Goal: Information Seeking & Learning: Find specific fact

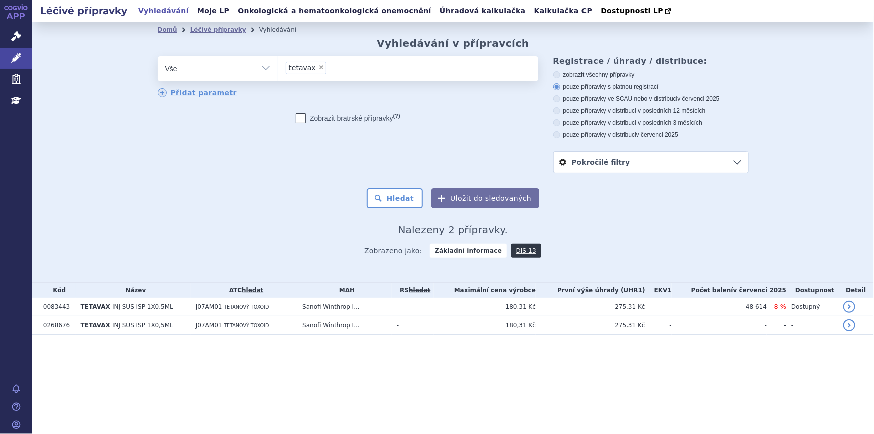
click at [318, 67] on span "×" at bounding box center [321, 67] width 6 height 6
click at [279, 67] on select "tetavax" at bounding box center [278, 68] width 1 height 25
select select
click at [317, 67] on ul at bounding box center [409, 66] width 260 height 21
click at [279, 67] on select "tetavax" at bounding box center [278, 68] width 1 height 25
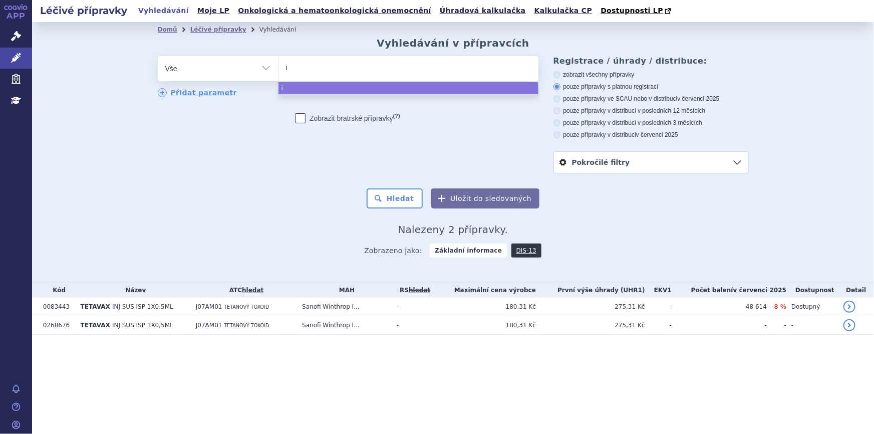
type input "in"
type input "infl"
type input "influ"
type input "influva"
type input "influvac"
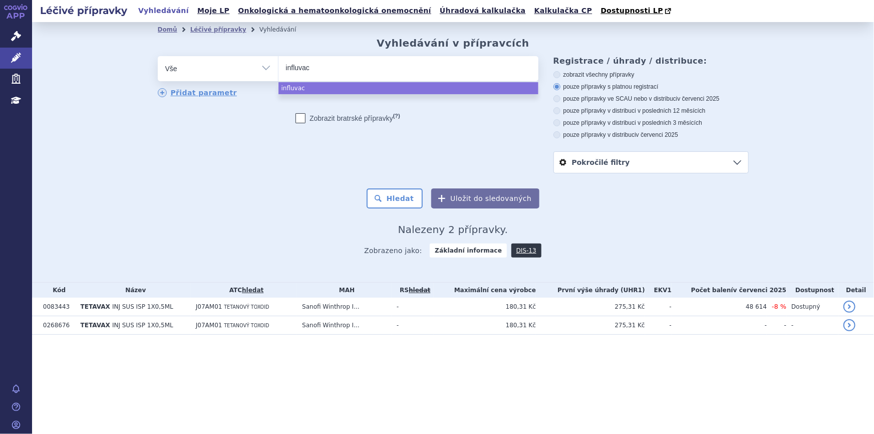
select select "influvac"
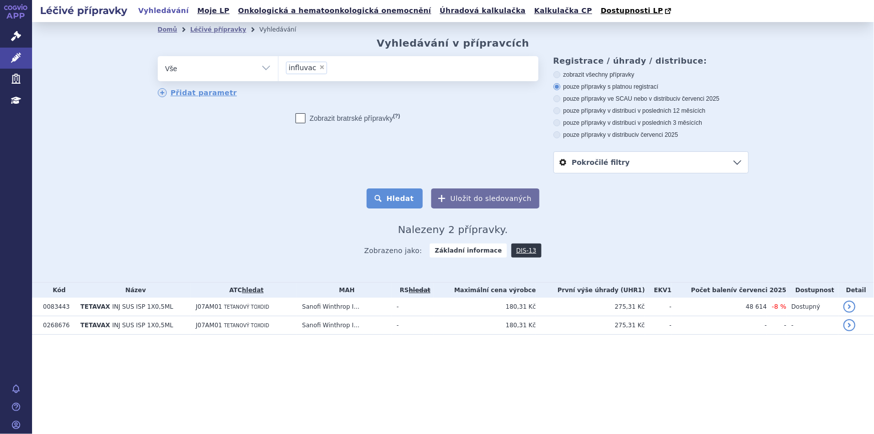
click at [386, 203] on button "Hledat" at bounding box center [395, 198] width 57 height 20
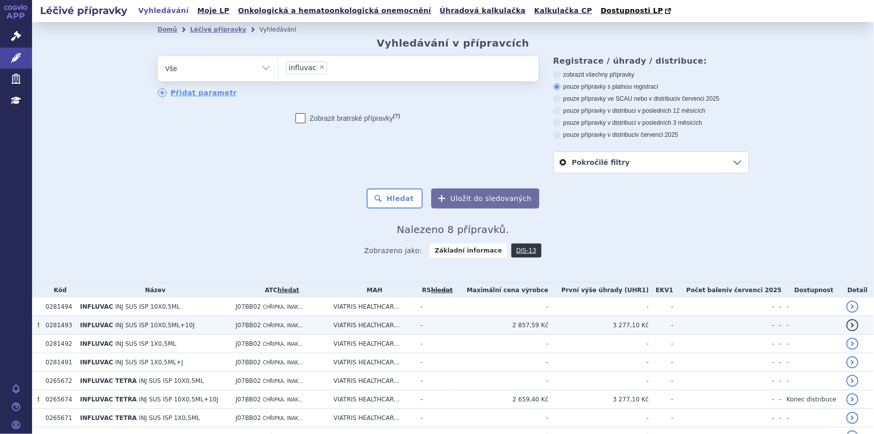
click at [236, 330] on td "J07BB02 CHŘIPKA, INAK..." at bounding box center [279, 325] width 98 height 19
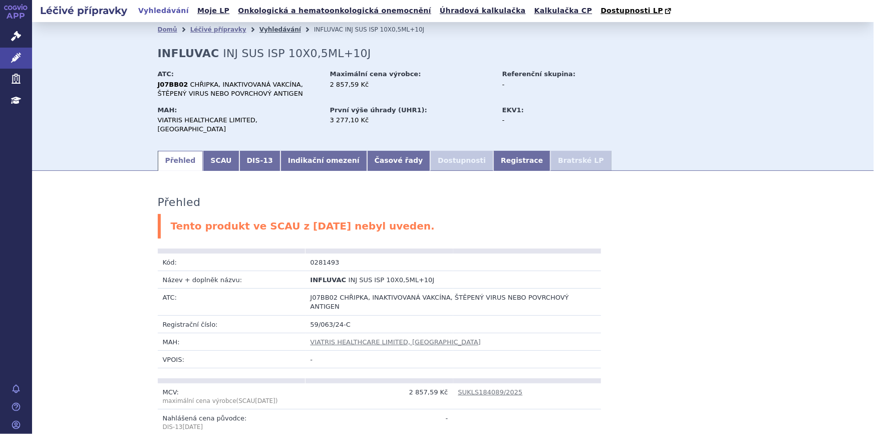
click at [260, 29] on link "Vyhledávání" at bounding box center [281, 29] width 42 height 7
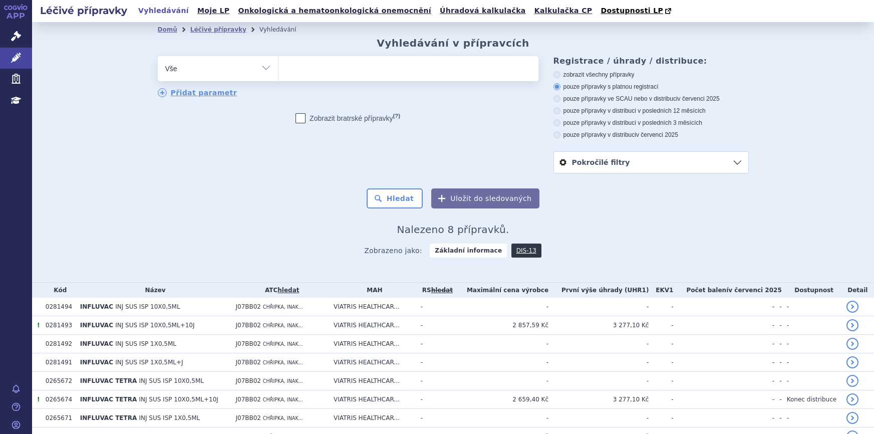
select select
type input "00"
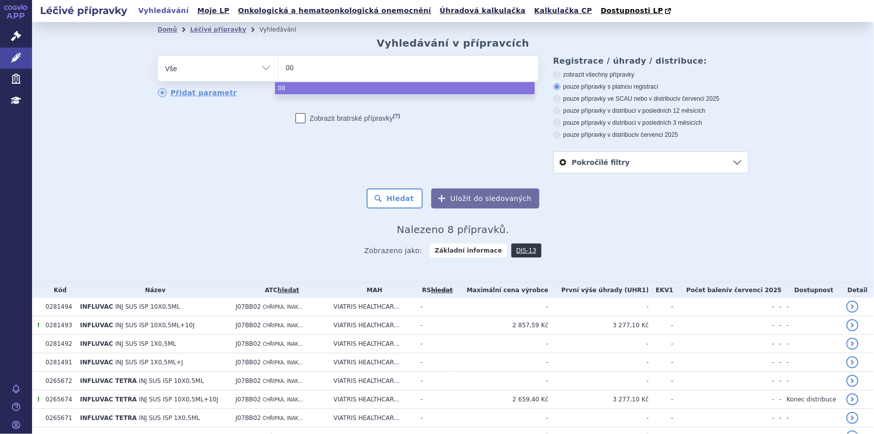
type input "003"
type input "0032"
type input "00323"
type input "003231"
type input "0032311"
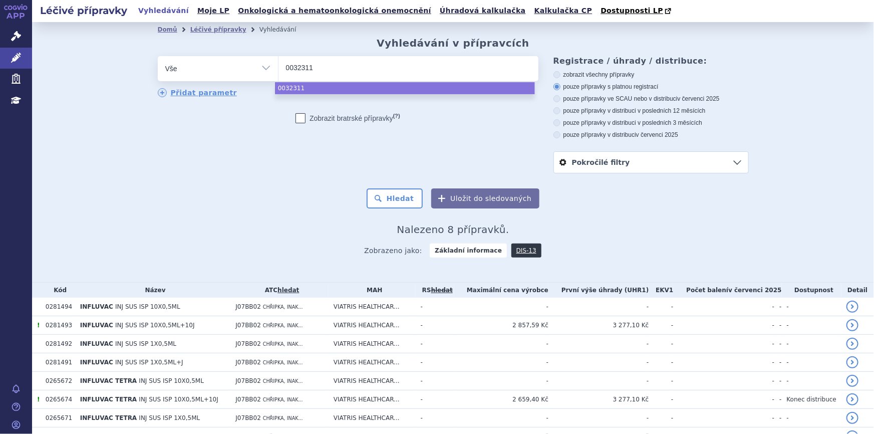
select select "0032311"
click at [317, 219] on div "Domů Léčivé přípravky Vyhledávání Vyhledávání v přípravcích odstranit Vše Přípr…" at bounding box center [453, 150] width 631 height 227
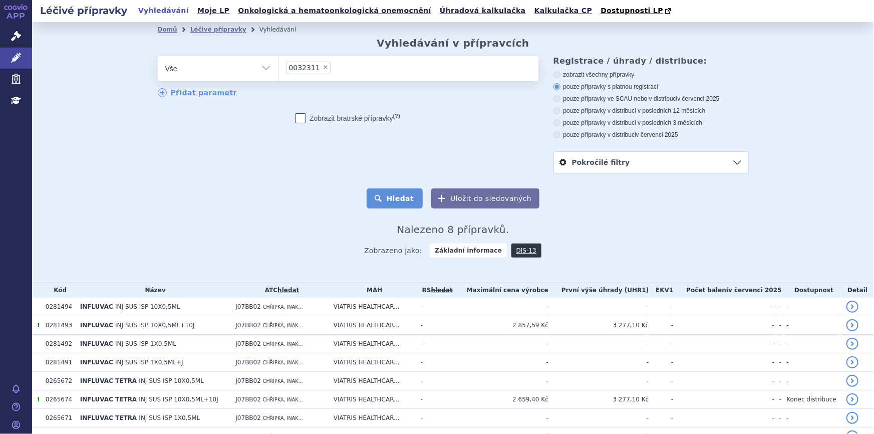
click at [407, 198] on button "Hledat" at bounding box center [395, 198] width 57 height 20
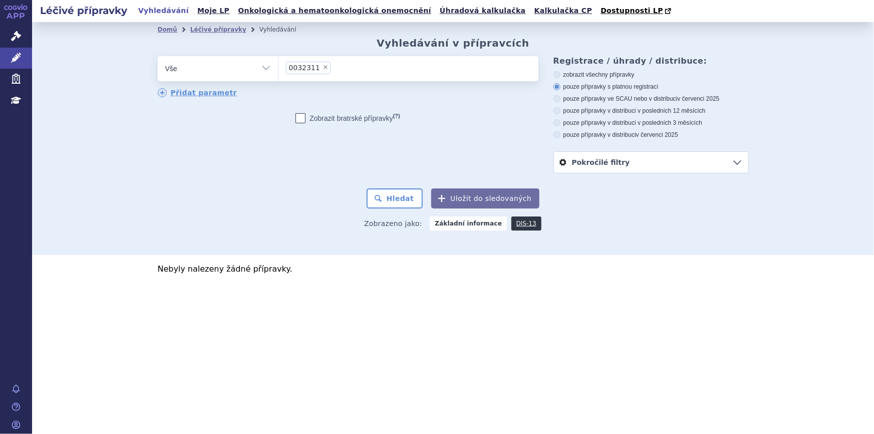
click at [323, 66] on span "×" at bounding box center [326, 67] width 6 height 6
click at [279, 66] on select "0032311" at bounding box center [278, 68] width 1 height 25
select select
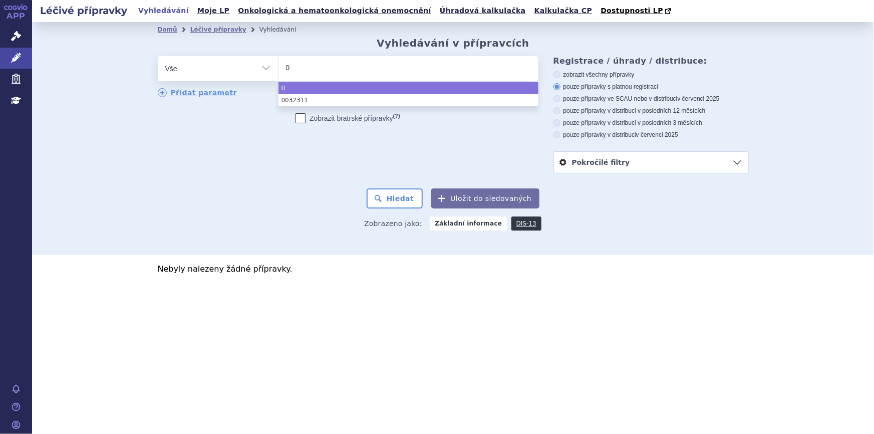
type input "01"
type input "013"
type input "0131"
type input "01314"
type input "013142"
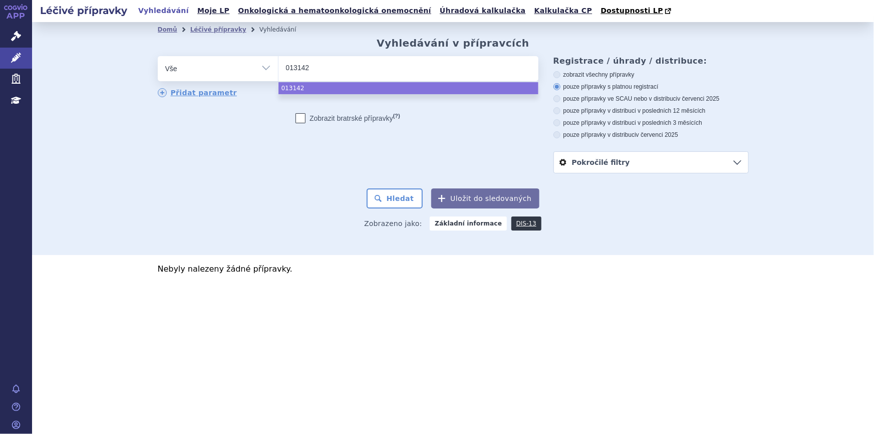
type input "0131426"
select select "0131426"
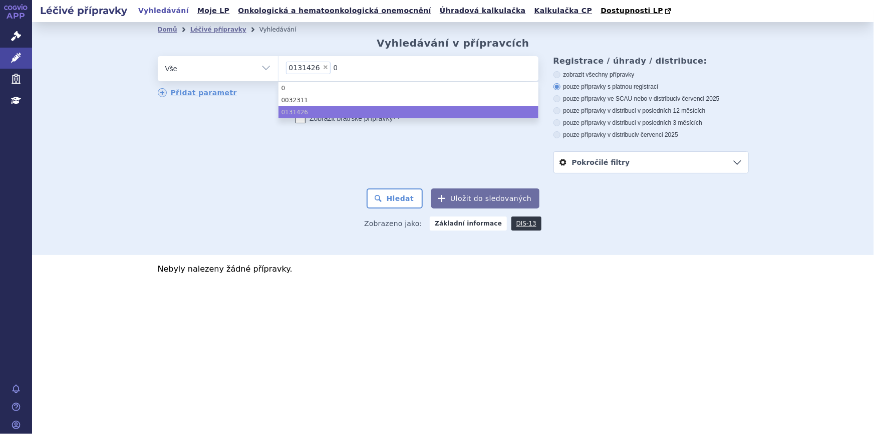
type input "01"
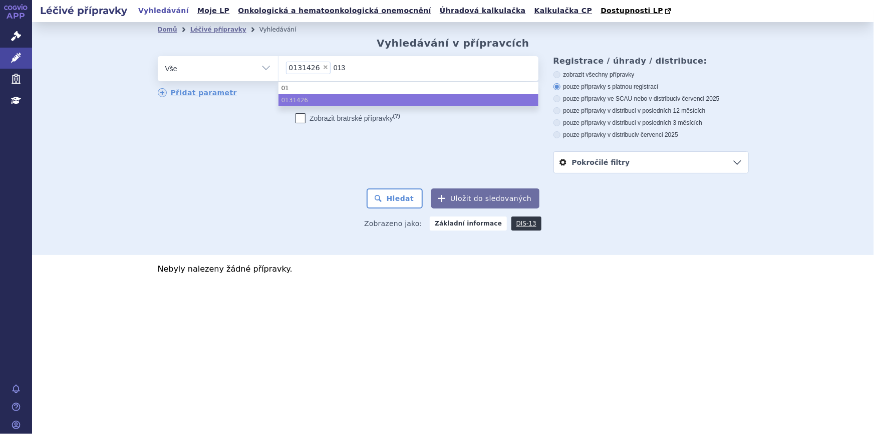
type input "0131"
type input "01314"
type input "013142"
type input "0131428"
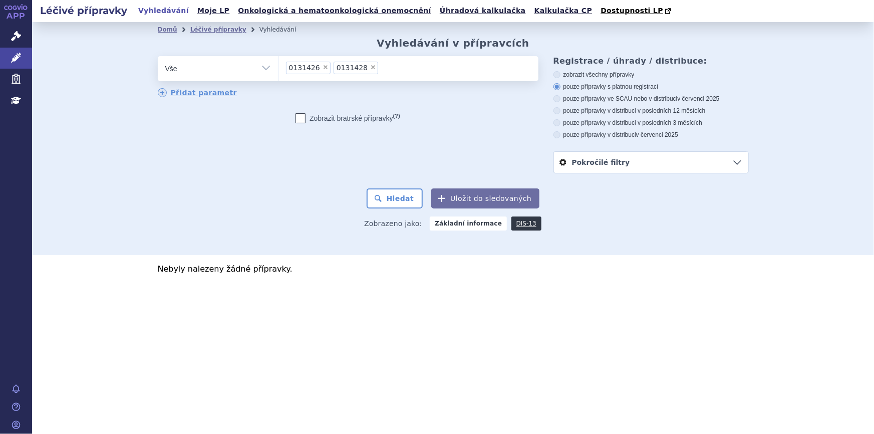
drag, startPoint x: 404, startPoint y: 201, endPoint x: 377, endPoint y: 307, distance: 109.2
click at [404, 201] on button "Hledat" at bounding box center [395, 198] width 57 height 20
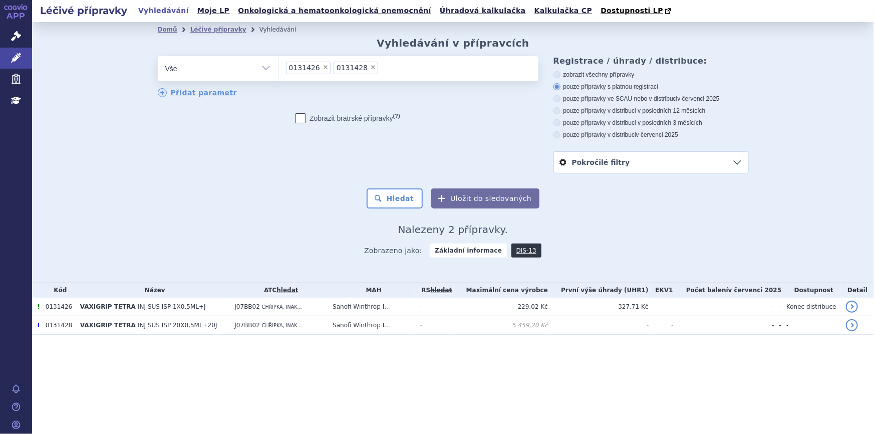
click at [363, 330] on td "Sanofi Winthrop I..." at bounding box center [371, 325] width 87 height 19
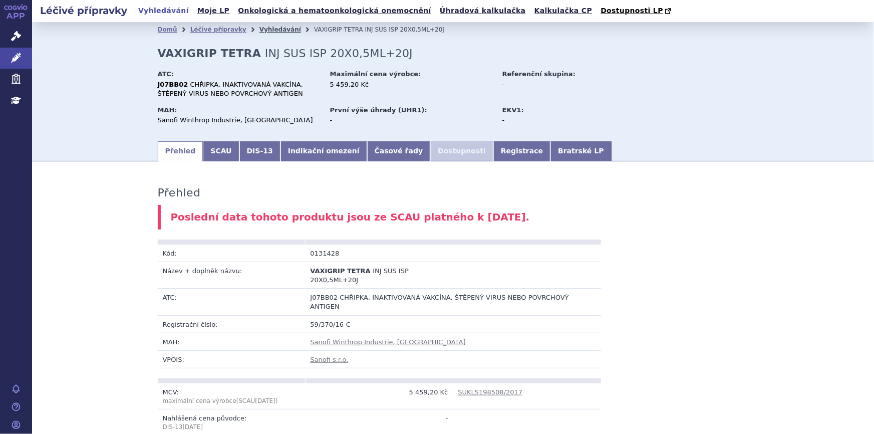
click at [260, 31] on link "Vyhledávání" at bounding box center [281, 29] width 42 height 7
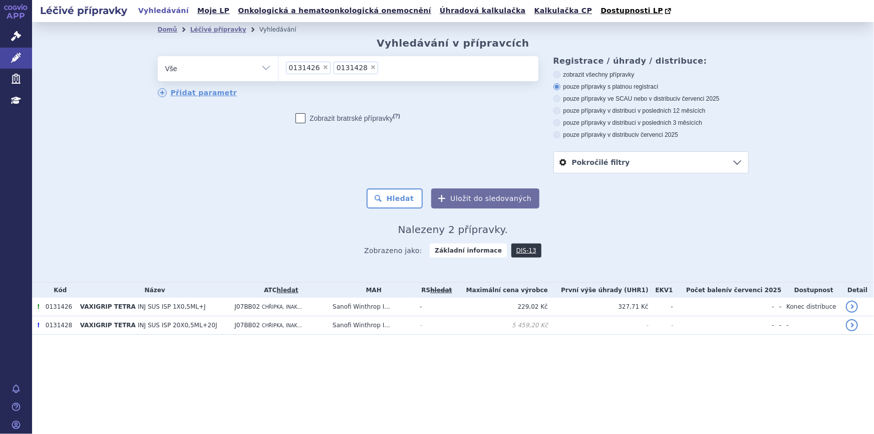
click at [370, 67] on span "×" at bounding box center [373, 67] width 6 height 6
click at [279, 67] on select "0131426 0131428" at bounding box center [278, 68] width 1 height 25
click at [323, 66] on span "×" at bounding box center [326, 67] width 6 height 6
click at [279, 66] on select "0131426 0131428" at bounding box center [278, 68] width 1 height 25
select select
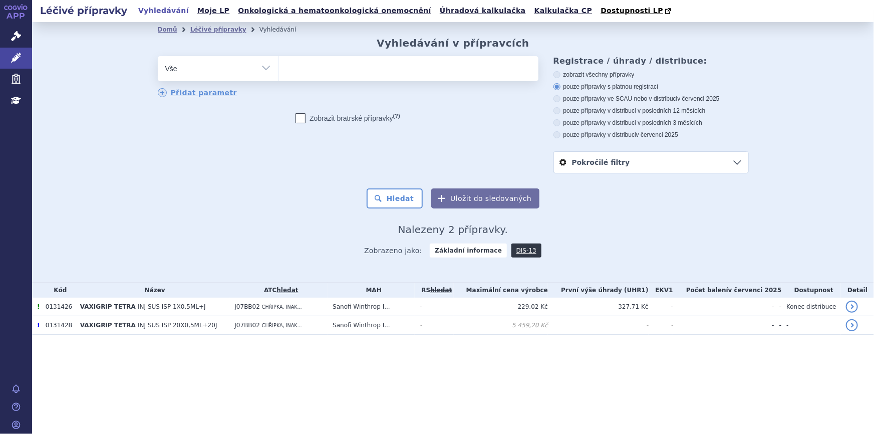
click at [320, 71] on ul at bounding box center [409, 66] width 260 height 21
click at [279, 71] on select "0131426 0131428" at bounding box center [278, 68] width 1 height 25
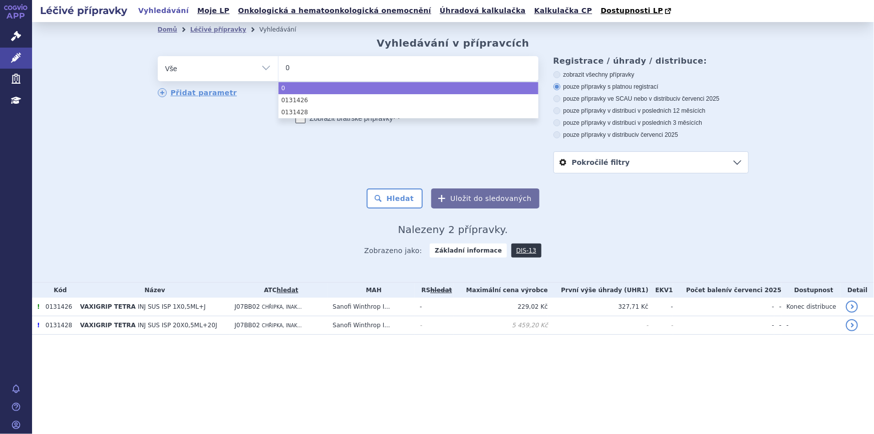
type input "05"
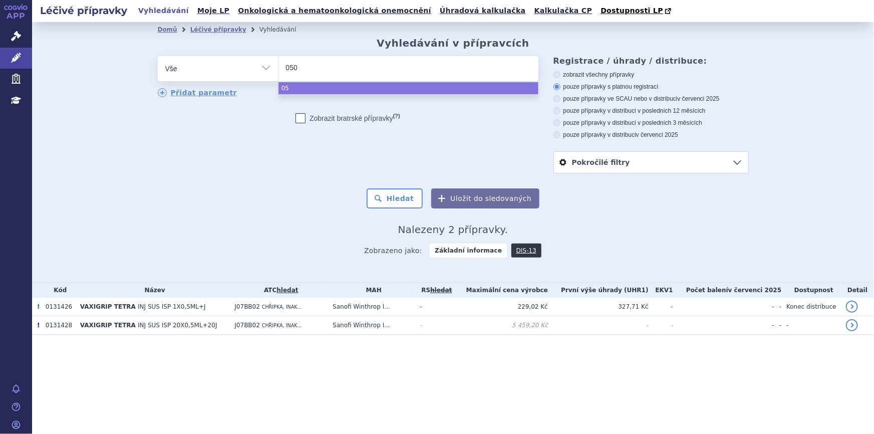
type input "0500"
type input "050065"
type input "0500653"
select select "0500653"
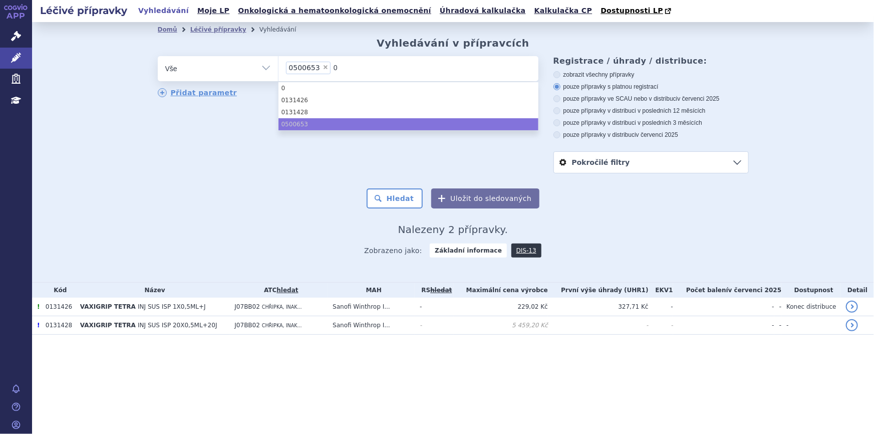
type input "05"
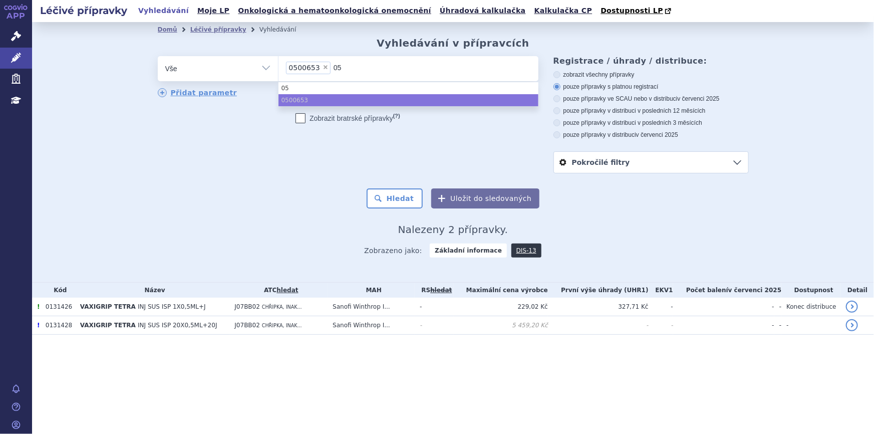
type input "050"
type input "0500"
type input "050065"
type input "0500656"
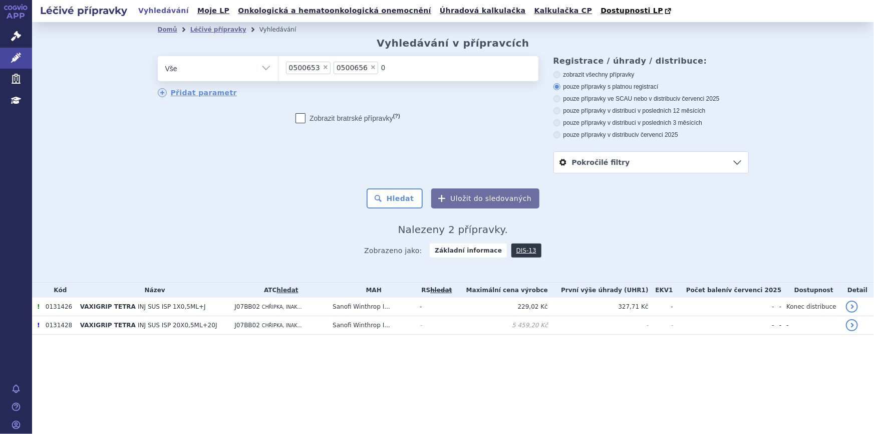
type input "00"
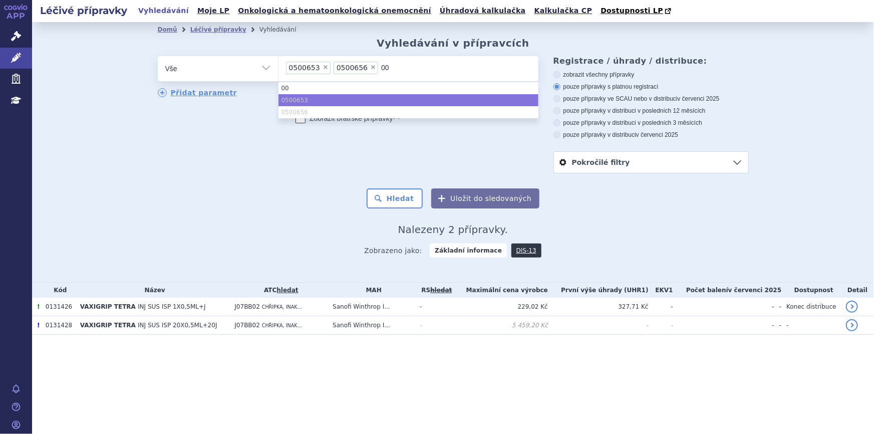
type input "002"
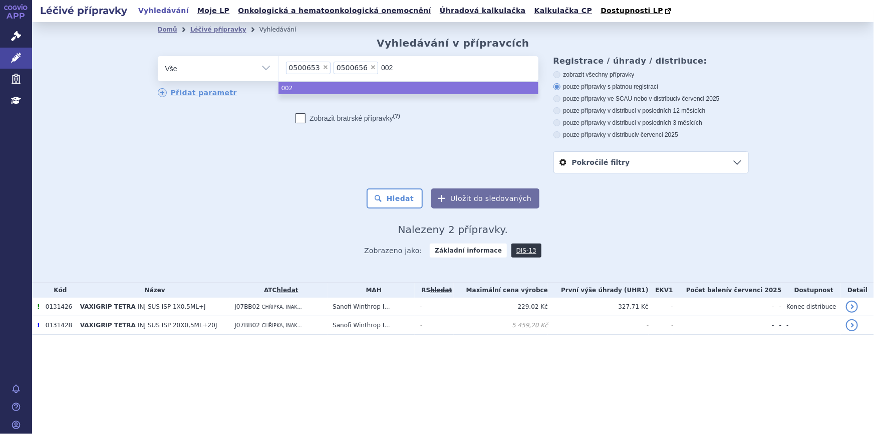
type input "0027"
type input "00278"
type input "002786"
type input "0027868"
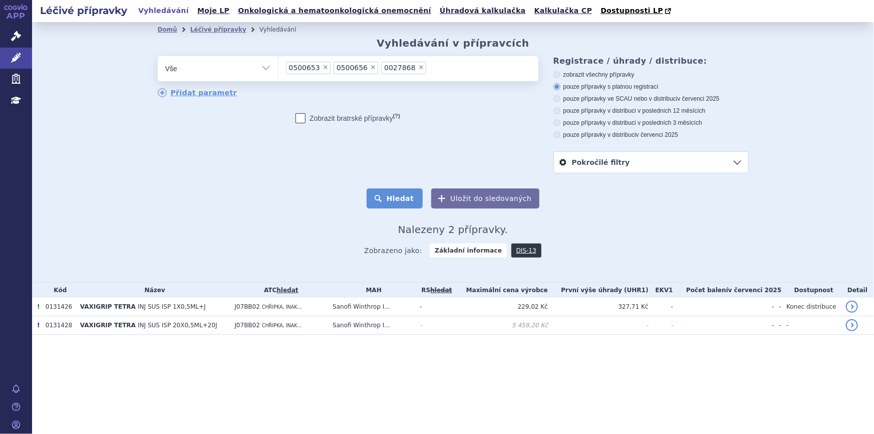
click at [384, 204] on button "Hledat" at bounding box center [395, 198] width 57 height 20
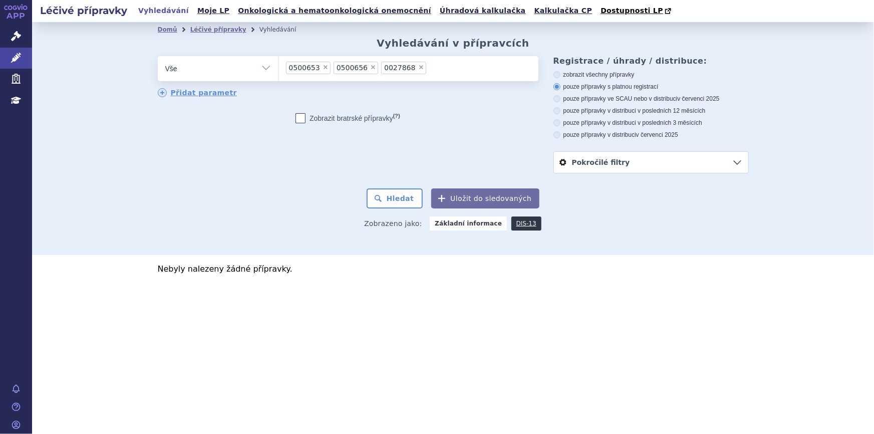
click at [323, 67] on span "×" at bounding box center [326, 67] width 6 height 6
click at [279, 67] on select "0500653 0500656 0027868" at bounding box center [278, 68] width 1 height 25
click at [323, 67] on span "×" at bounding box center [326, 67] width 6 height 6
click at [279, 67] on select "0500653 0500656 0027868" at bounding box center [278, 68] width 1 height 25
select select "0027868"
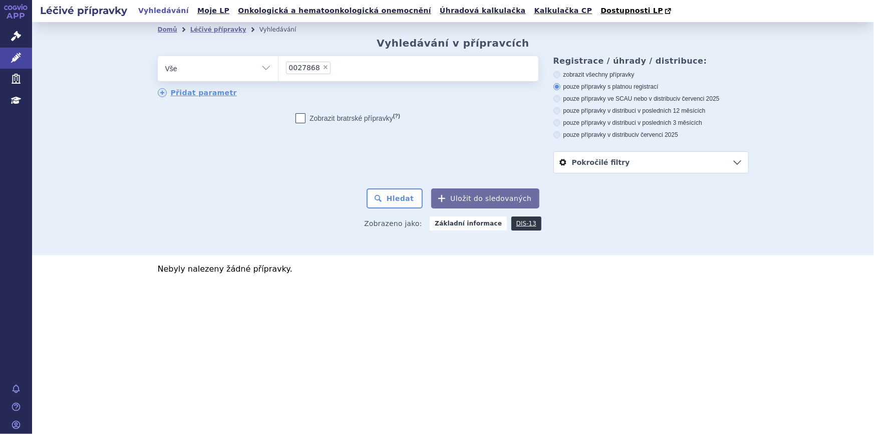
click at [323, 67] on span "×" at bounding box center [326, 67] width 6 height 6
click at [279, 67] on select "0500653 0500656 0027868" at bounding box center [278, 68] width 1 height 25
select select
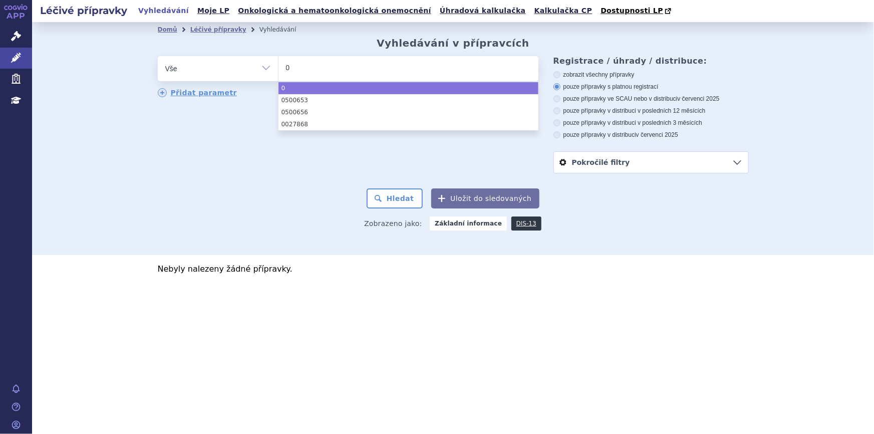
type input "01"
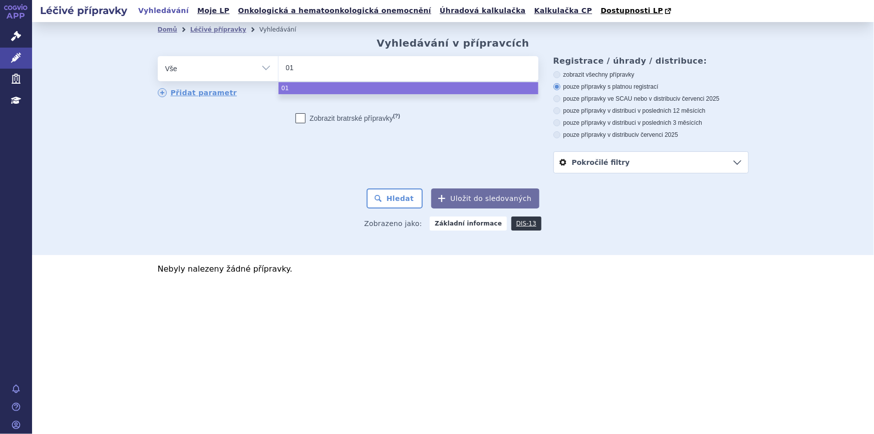
type input "010"
type input "0103"
type input "01030"
type input "010307"
type input "0103073"
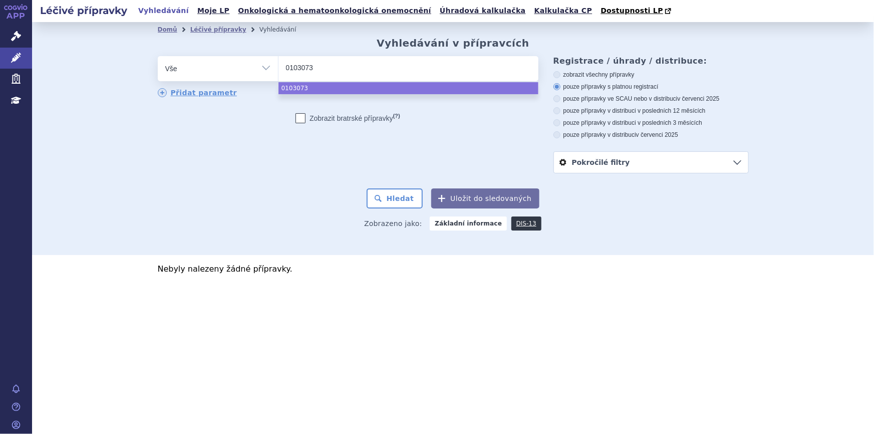
select select "0103073"
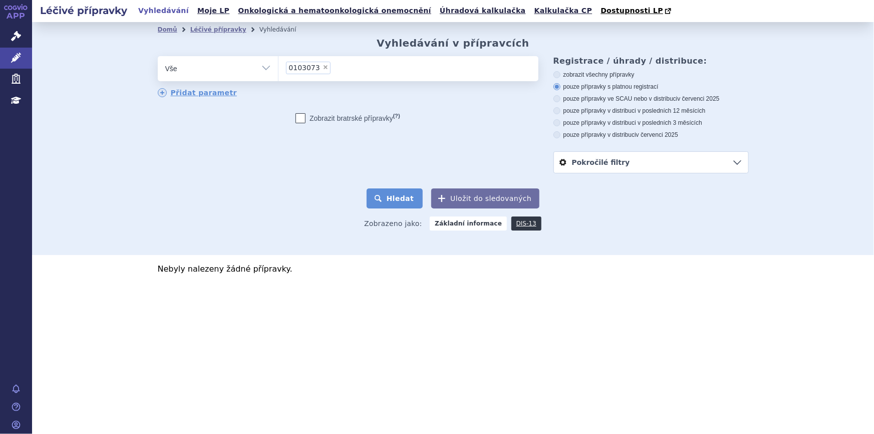
click at [390, 200] on button "Hledat" at bounding box center [395, 198] width 57 height 20
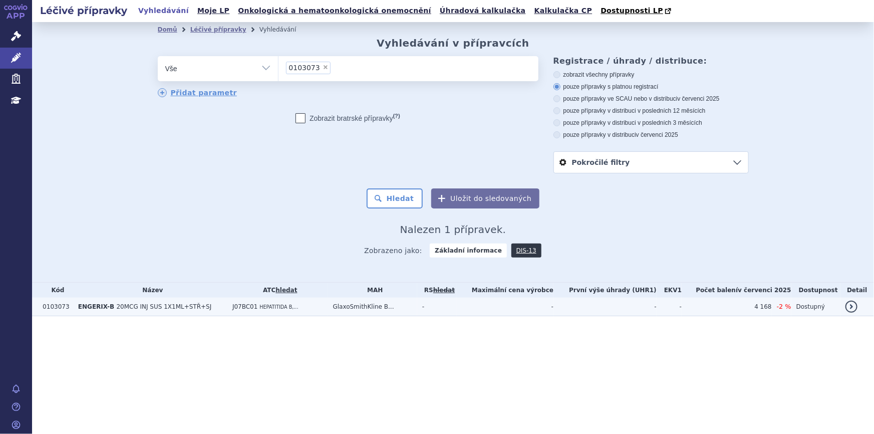
click at [145, 310] on span "20MCG INJ SUS 1X1ML+STŘ+SJ" at bounding box center [163, 306] width 95 height 7
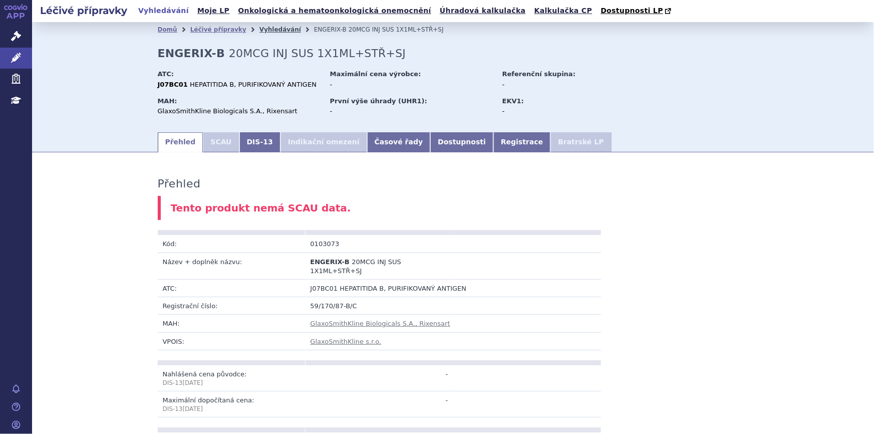
click at [260, 30] on link "Vyhledávání" at bounding box center [281, 29] width 42 height 7
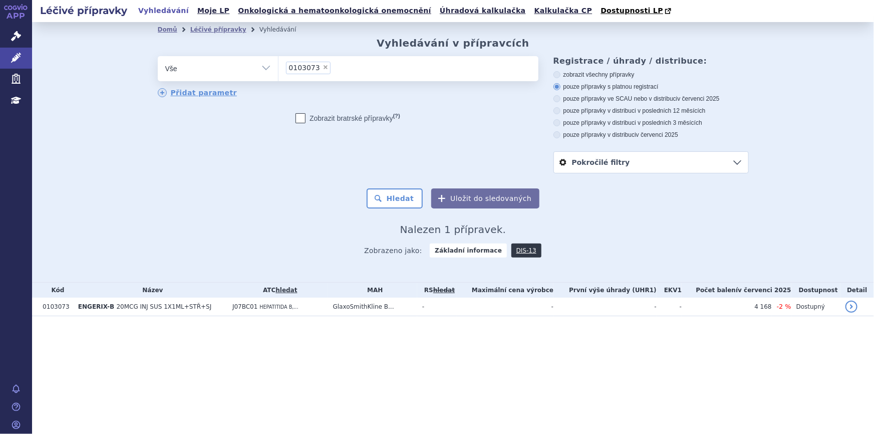
click at [323, 68] on span "×" at bounding box center [326, 67] width 6 height 6
click at [279, 68] on select "0103073" at bounding box center [278, 68] width 1 height 25
select select
click at [302, 67] on ul at bounding box center [409, 66] width 260 height 21
click at [279, 67] on select "0103073" at bounding box center [278, 68] width 1 height 25
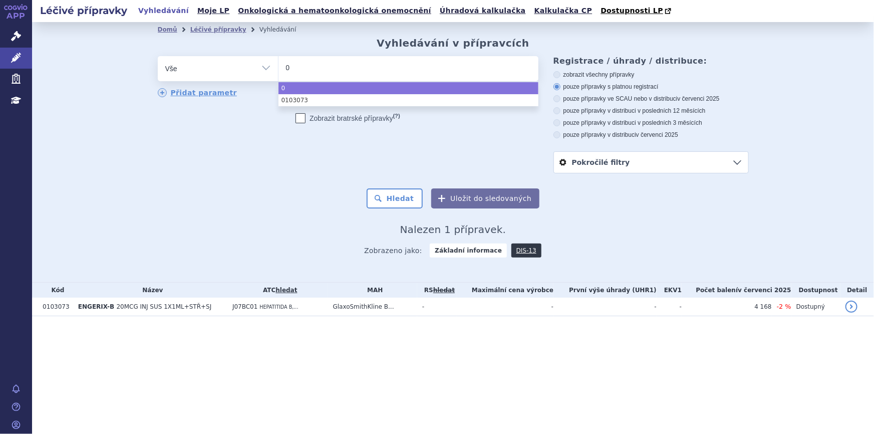
type input "00"
type input "001"
type input "0016"
type input "00165"
type input "001651"
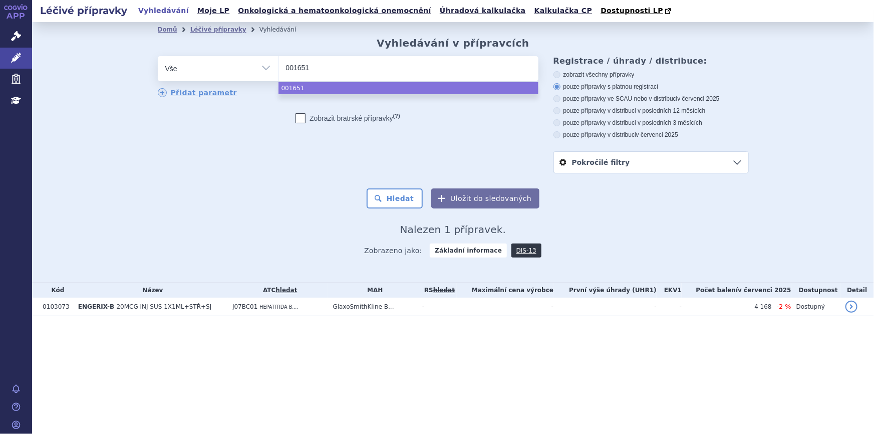
type input "0016513"
select select "0016513"
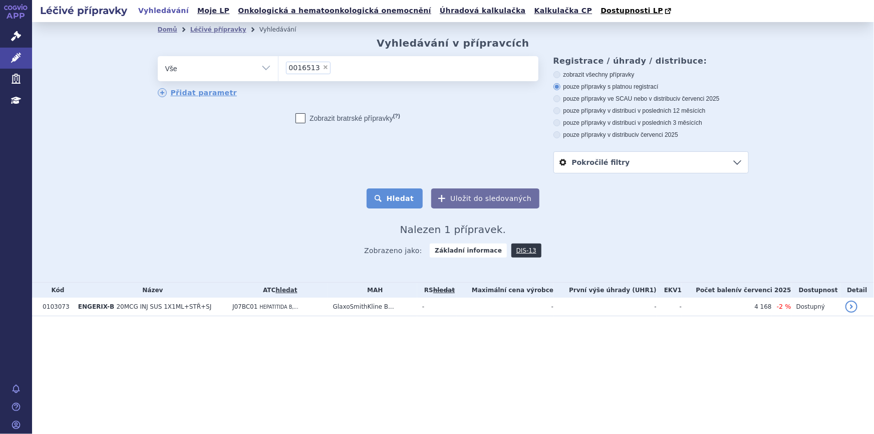
click at [385, 194] on button "Hledat" at bounding box center [395, 198] width 57 height 20
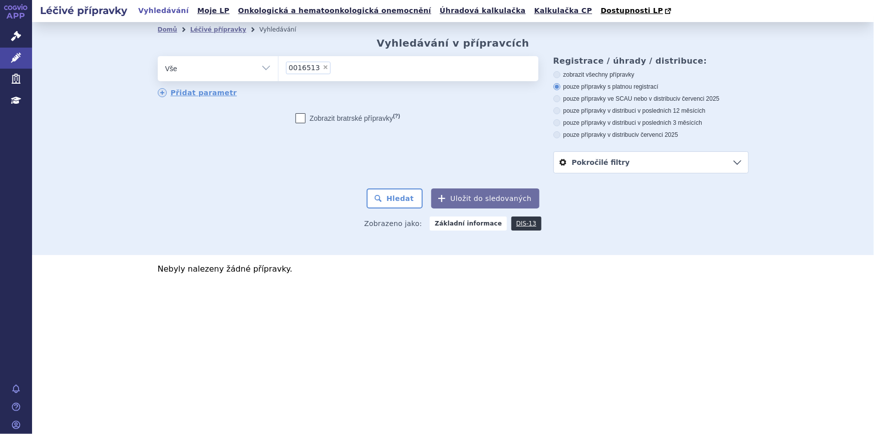
click at [323, 69] on span "×" at bounding box center [326, 67] width 6 height 6
click at [279, 69] on select "0016513" at bounding box center [278, 68] width 1 height 25
select select
type input "00"
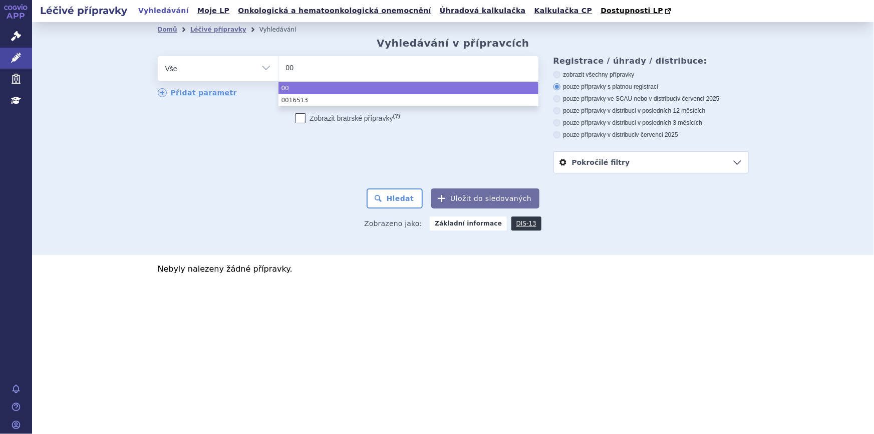
type input "002"
type input "0027"
type input "002786"
type input "0027868"
select select "0027868"
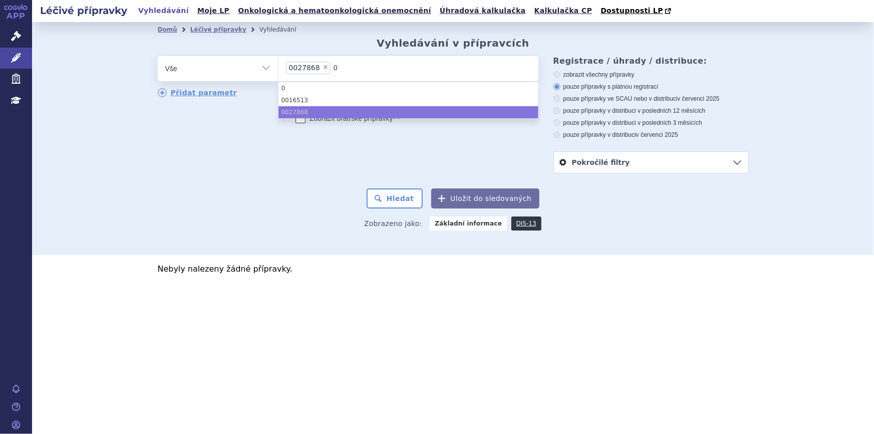
type input "00"
type input "003"
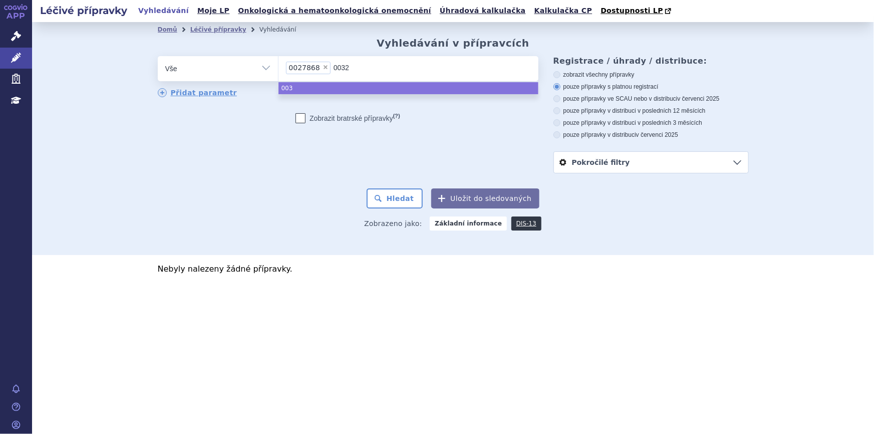
type input "00323"
type input "003231"
type input "0032311"
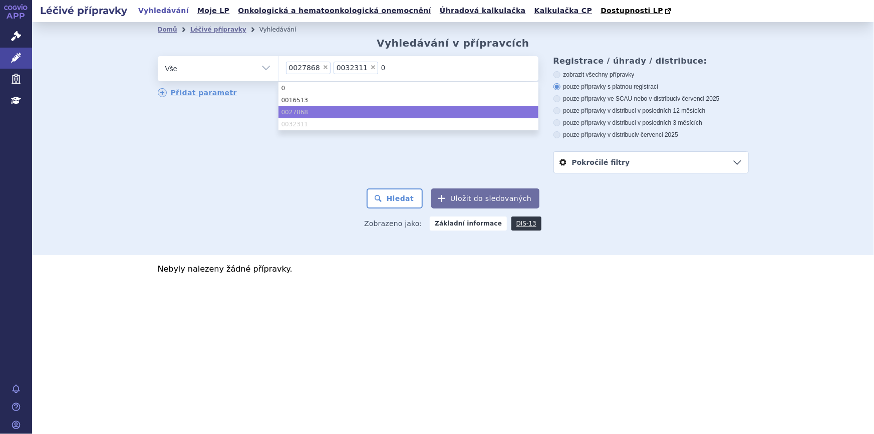
type input "00"
type input "003"
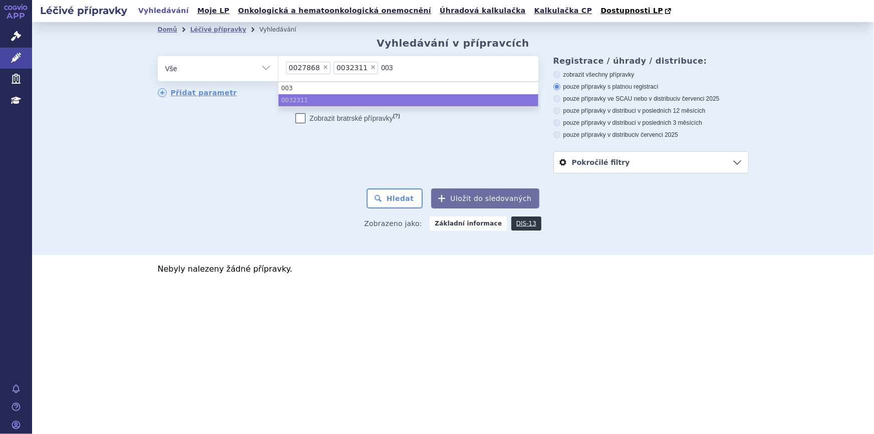
type input "0032"
type input "00326"
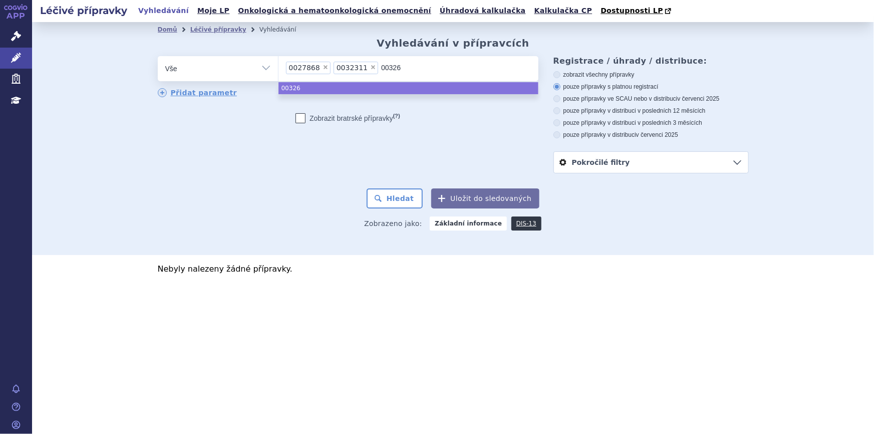
type input "003267"
type input "0032676"
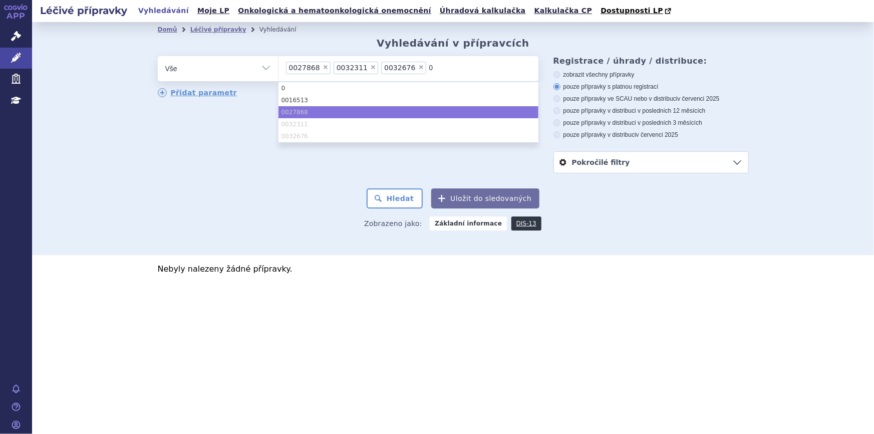
type input "00"
type input "0032"
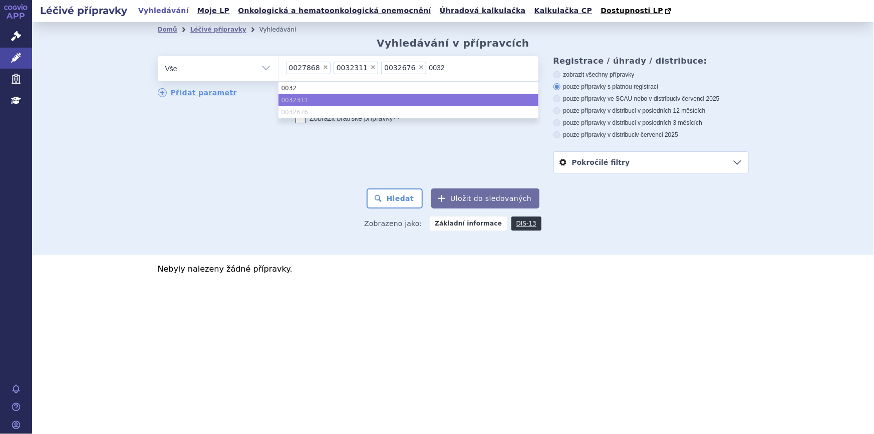
type input "00326"
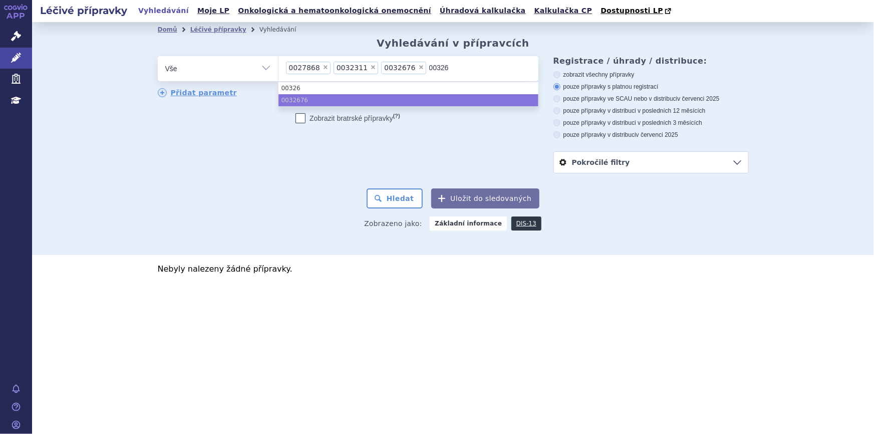
type input "003267"
type input "0032677"
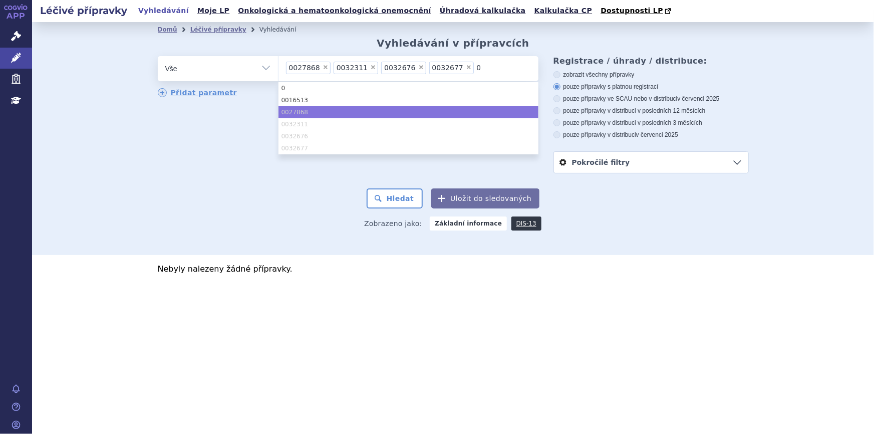
type input "00"
type input "003"
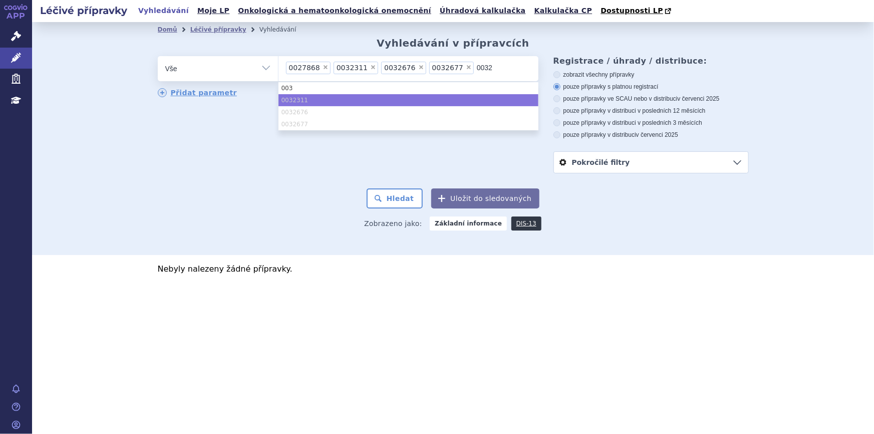
type input "00326"
type input "0032679"
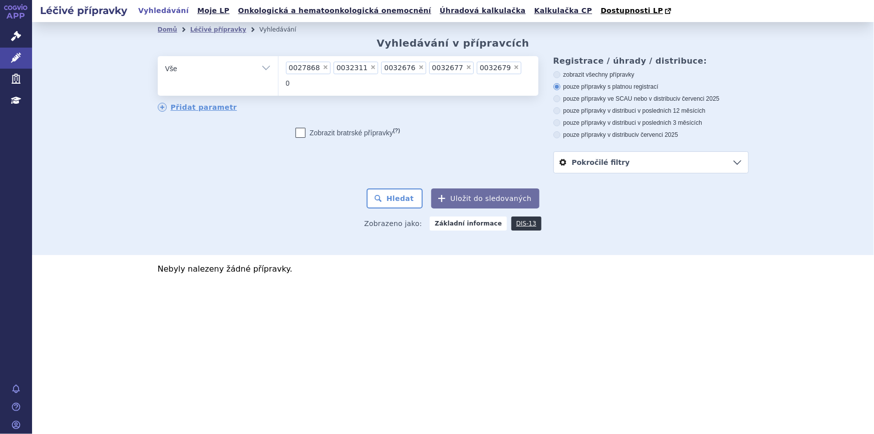
type input "00"
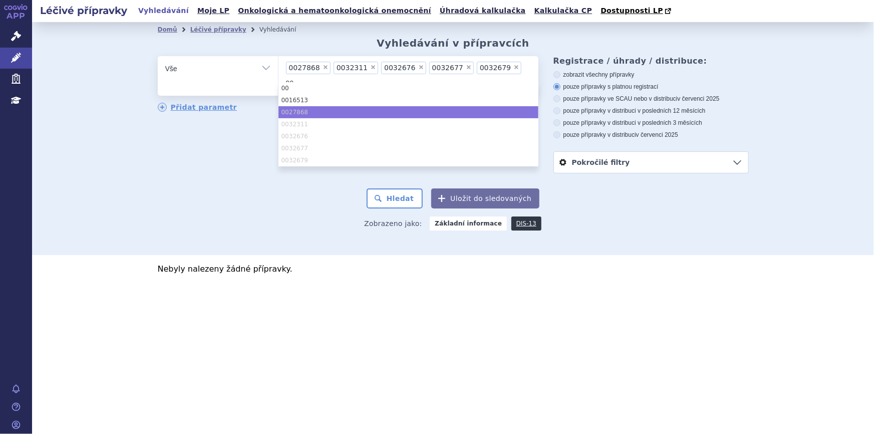
type input "007"
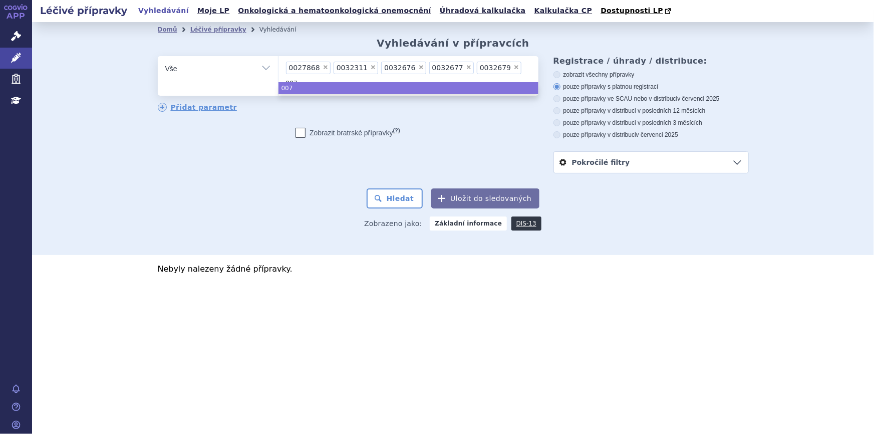
type input "0077"
type input "00770"
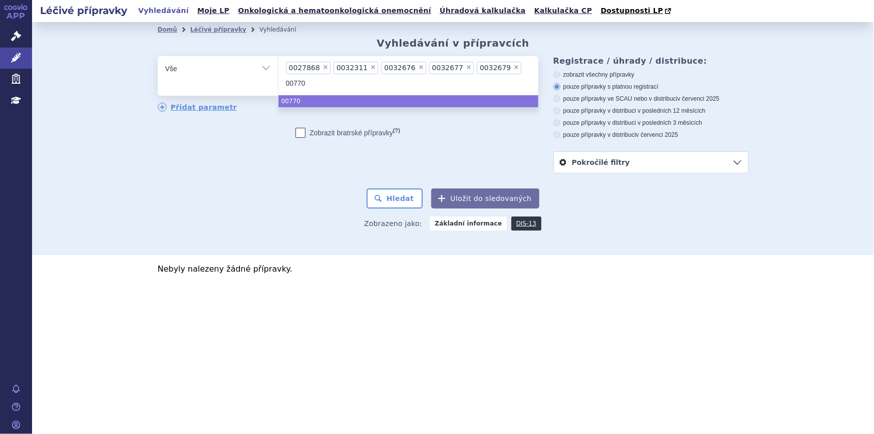
type input "007705"
type input "0077058"
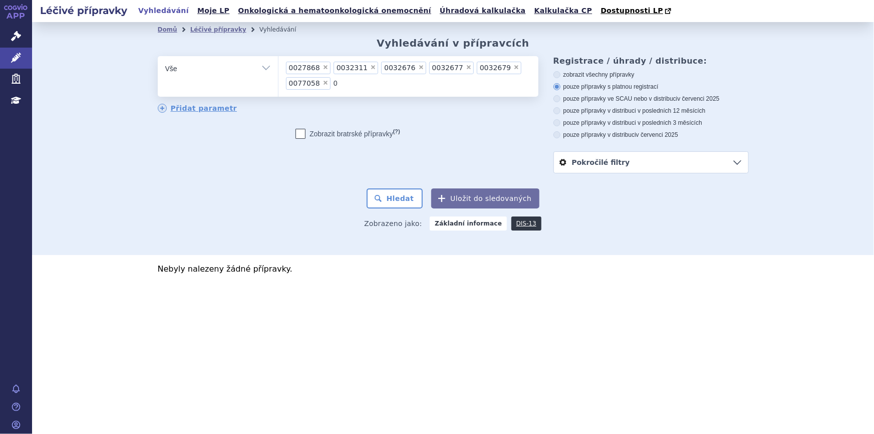
type input "01"
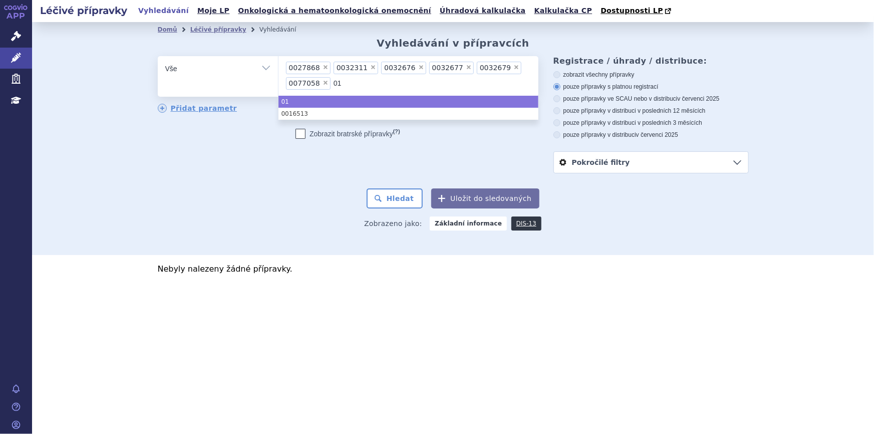
type input "010"
type input "01000"
type input "010008"
type input "0100083"
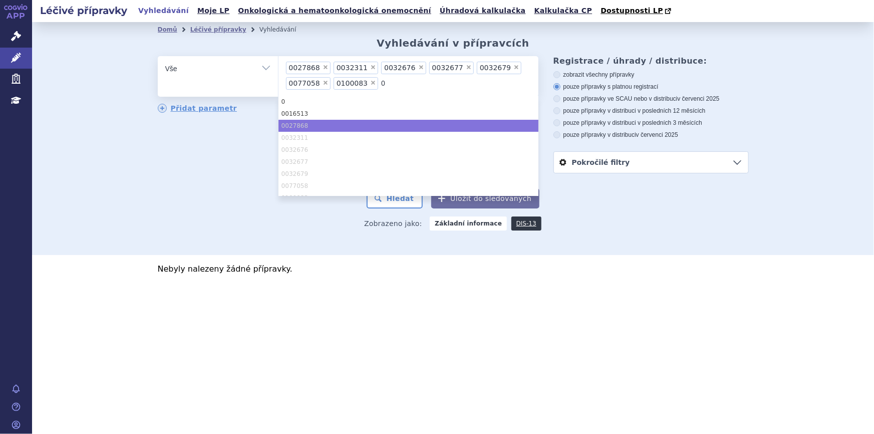
type input "00"
type input "0"
type input "01"
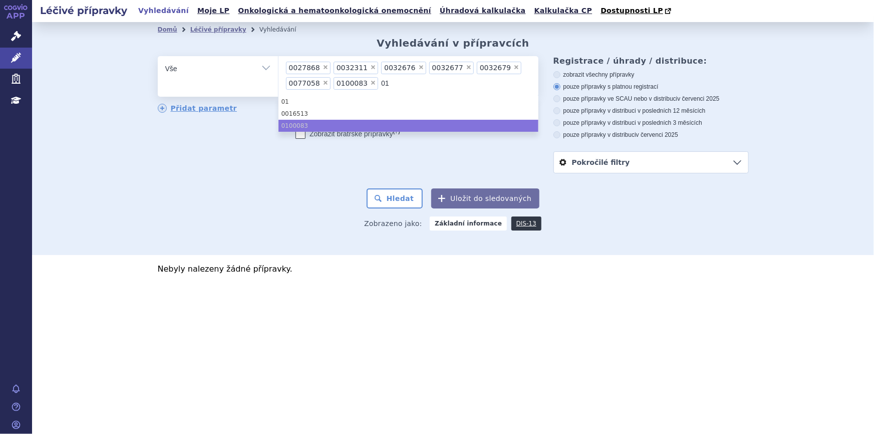
type input "010"
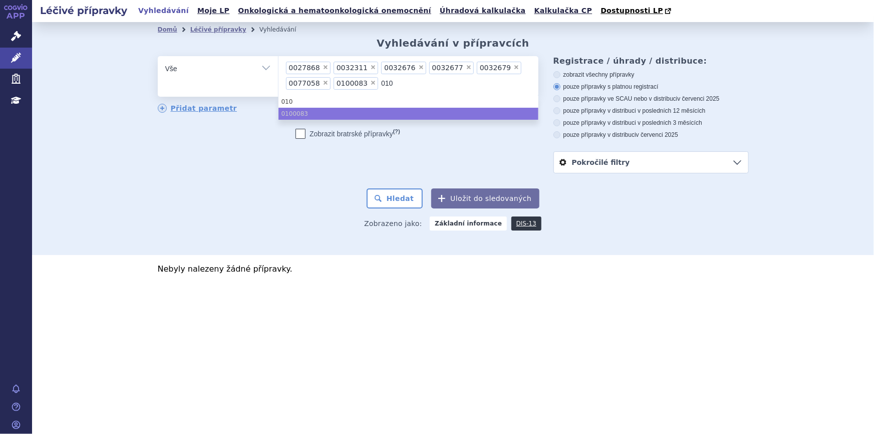
type input "0100"
type input "01000"
type input "0100084"
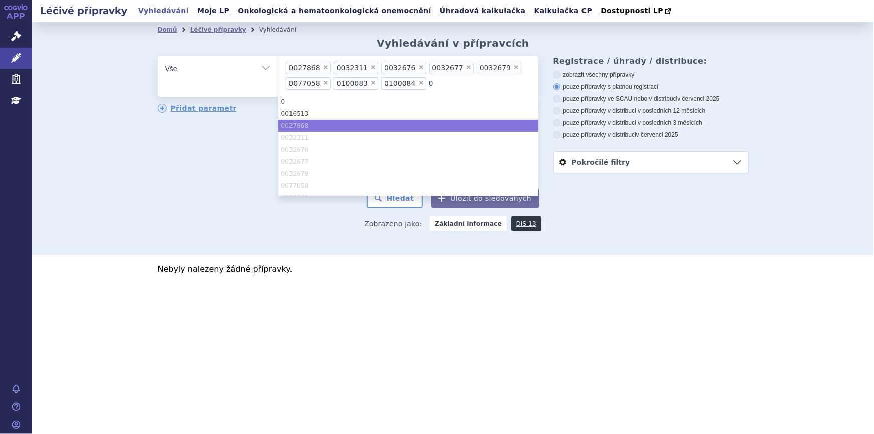
type input "01"
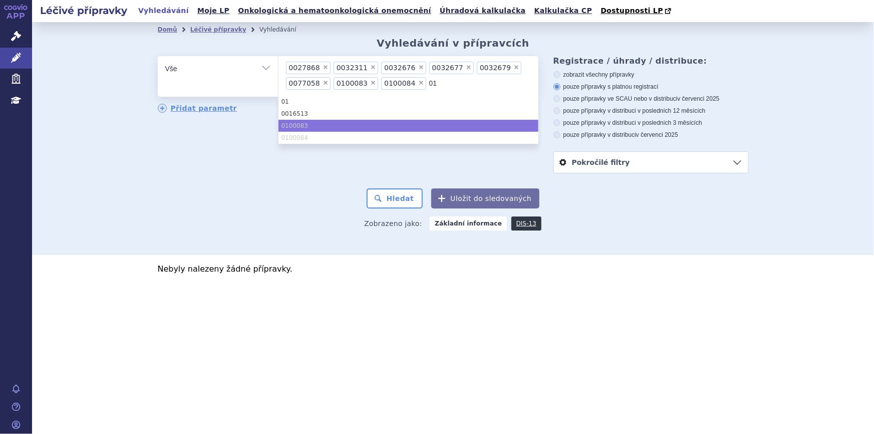
type input "010"
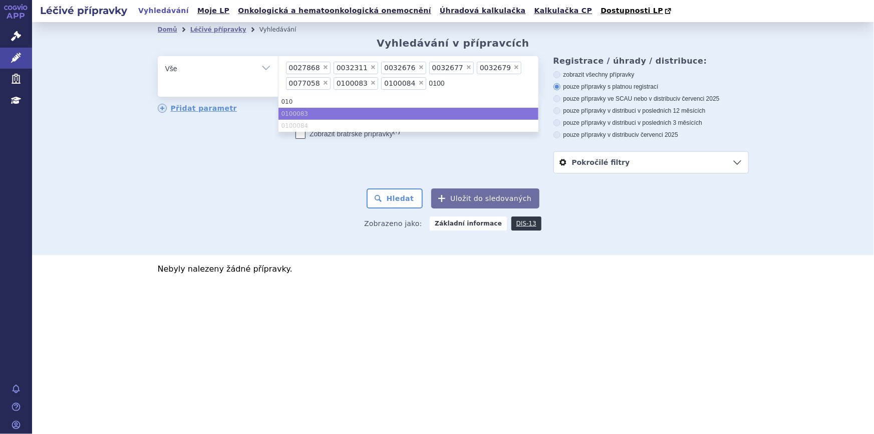
type input "01000"
type input "0100085"
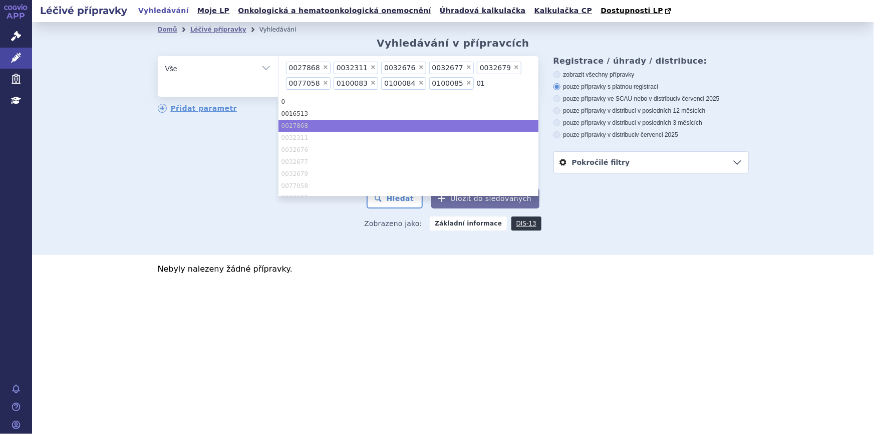
type input "011"
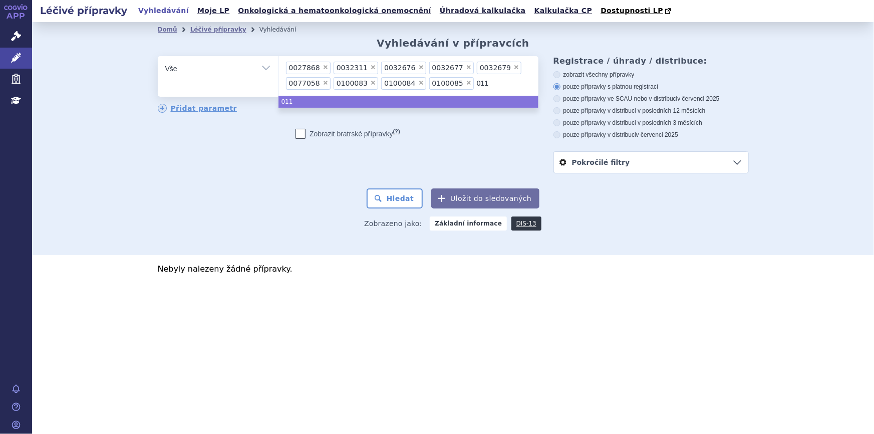
type input "0119"
type input "011965"
type input "0119651"
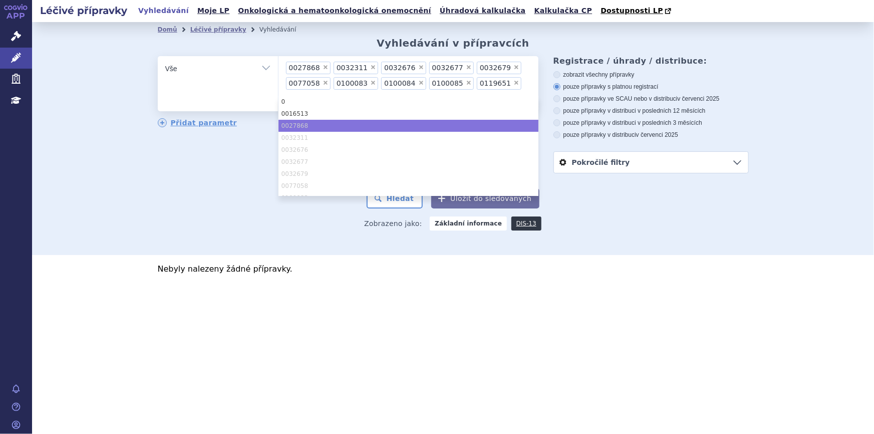
type input "01"
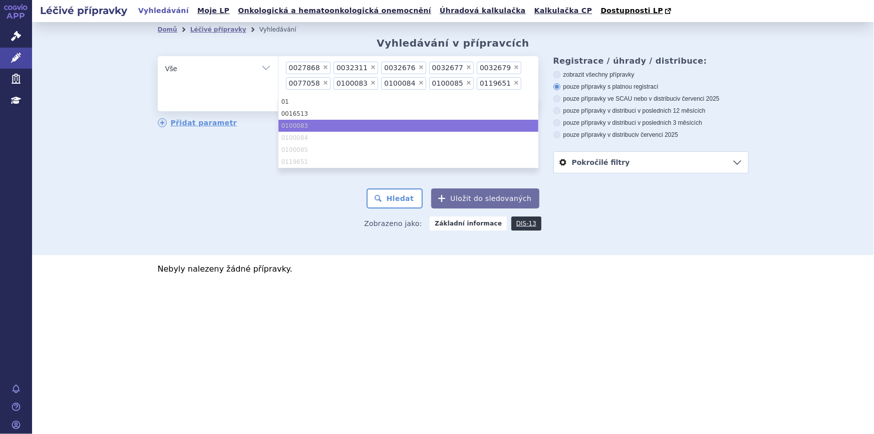
type input "011"
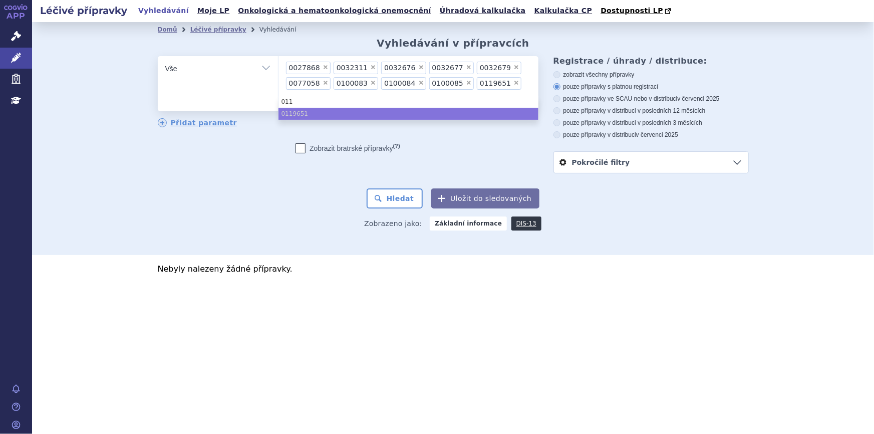
type input "0119"
type input "01196"
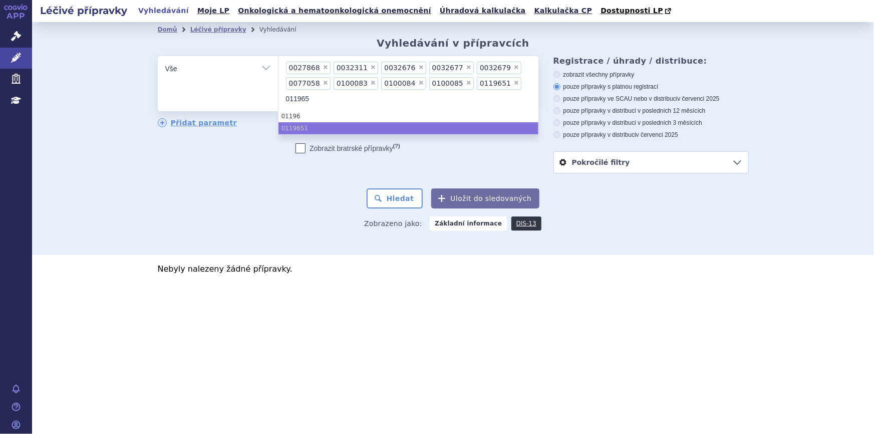
type input "0119652"
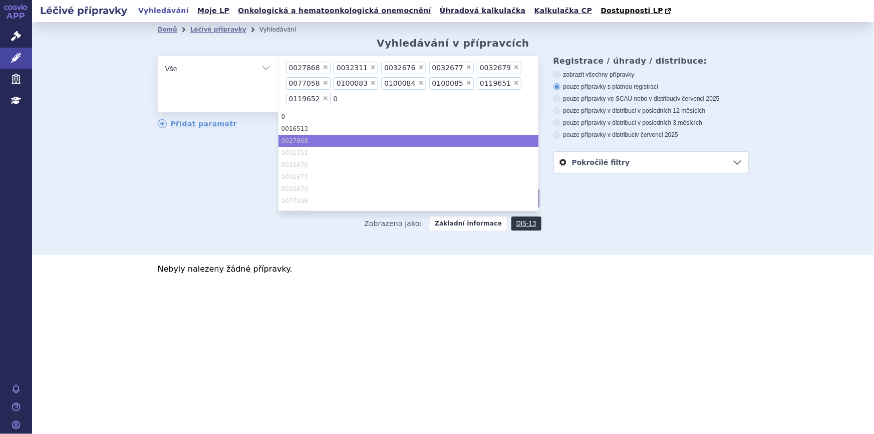
type input "01"
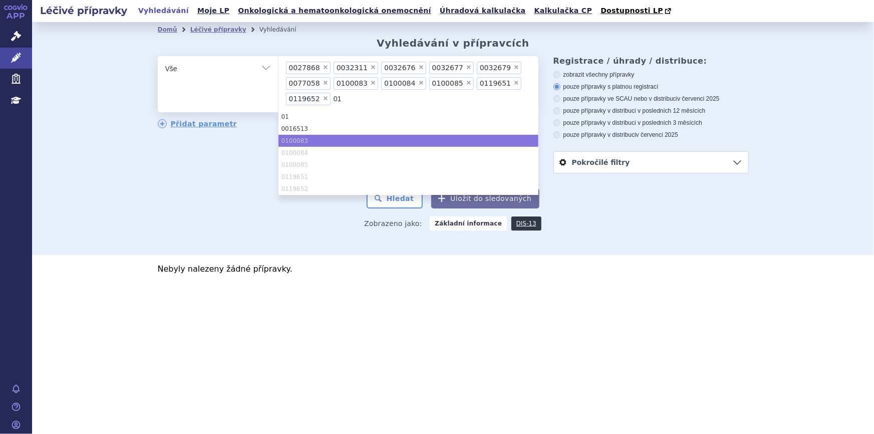
type input "013"
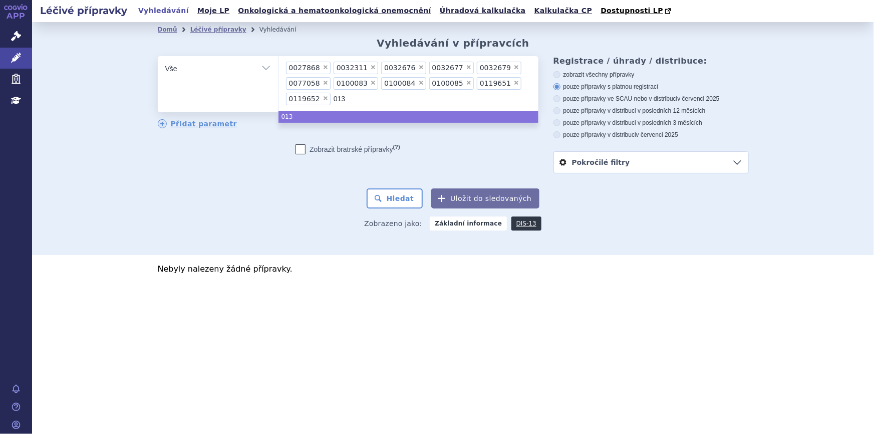
type input "0131"
type input "01314"
type input "0131428"
type input "02"
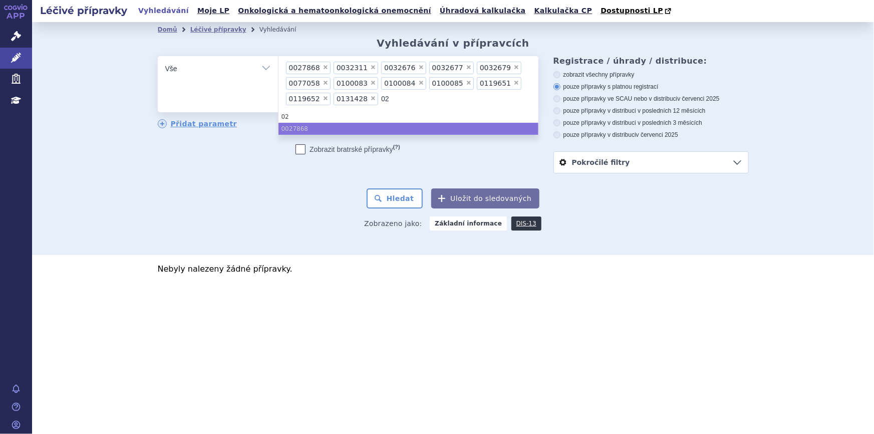
type input "020"
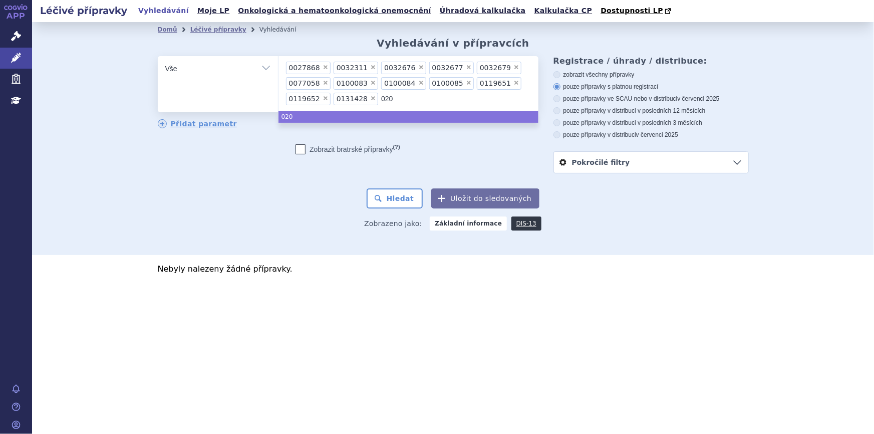
type input "0207"
type input "02071"
type input "020717"
type input "0207170"
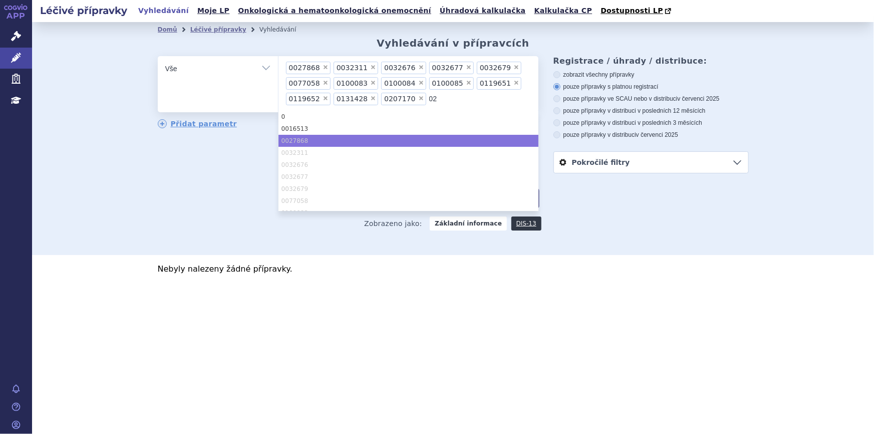
type input "020"
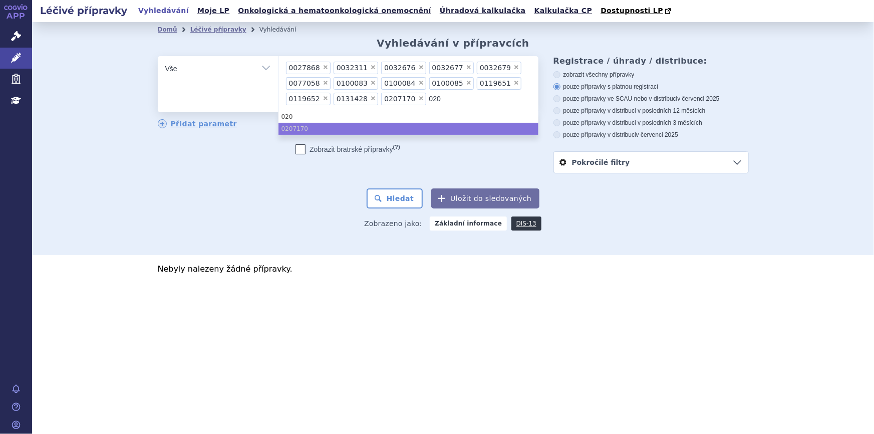
type input "0209"
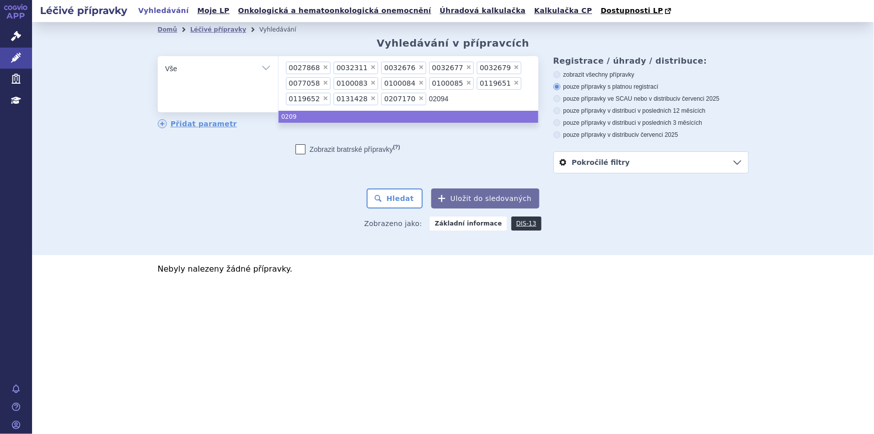
type input "020948"
type input "0209483"
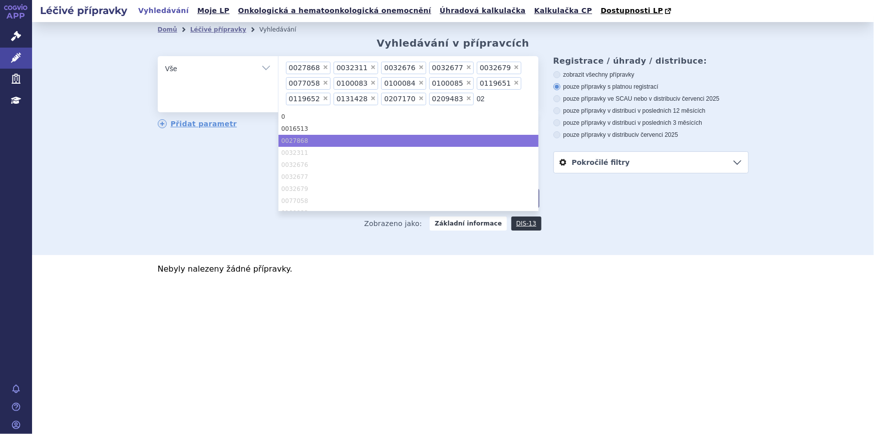
type input "021"
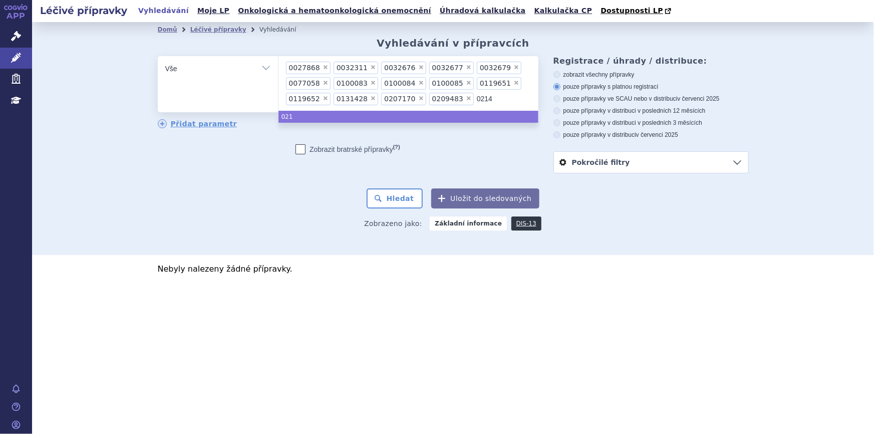
type input "02149"
type input "021498"
type input "02149"
type input "0214978"
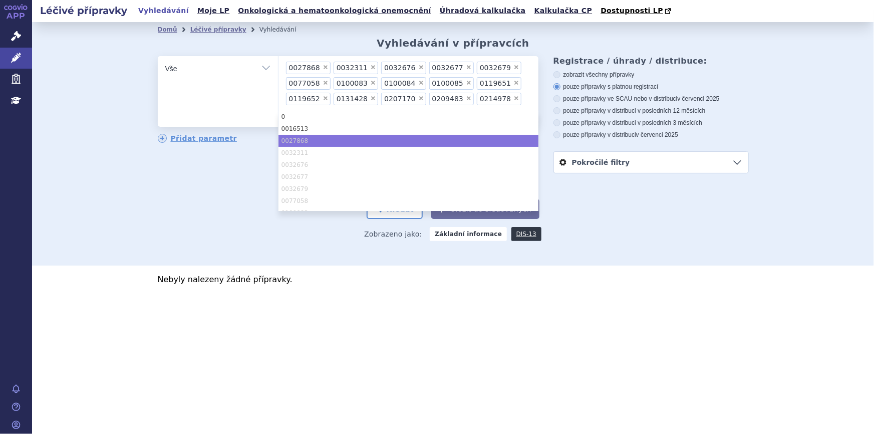
type input "02"
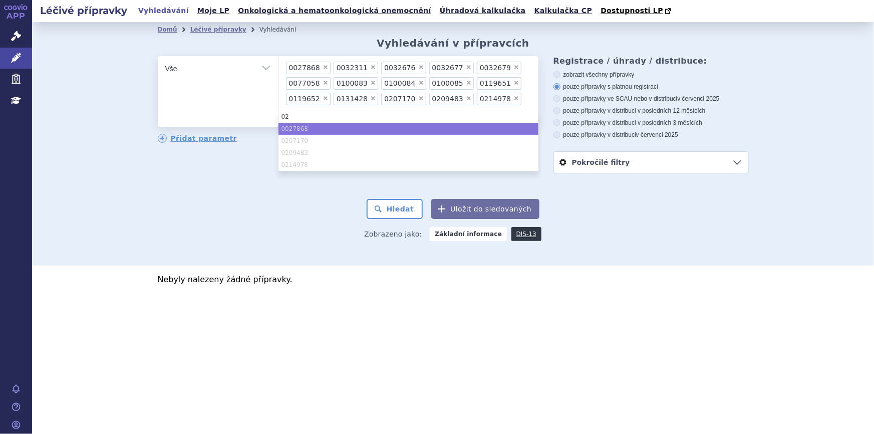
type input "022"
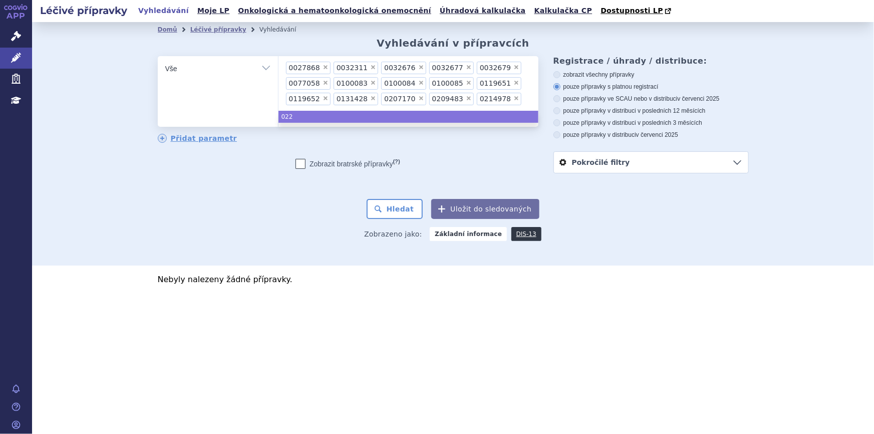
type input "0225"
type input "02257"
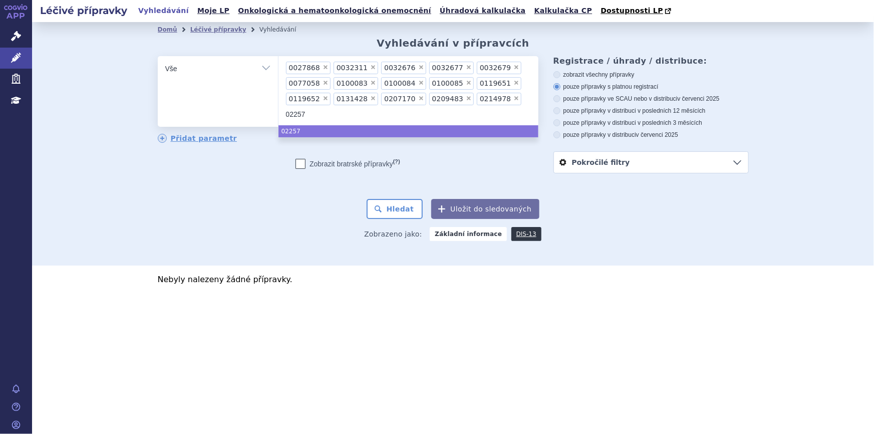
type input "022579"
type input "0225792"
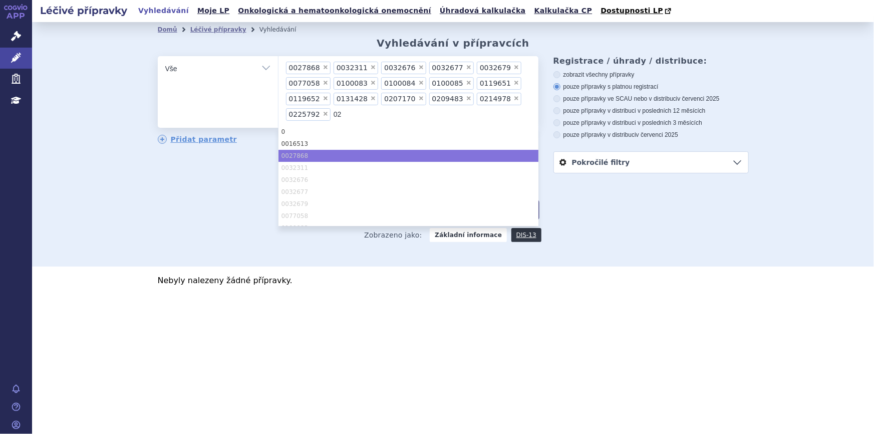
type input "022"
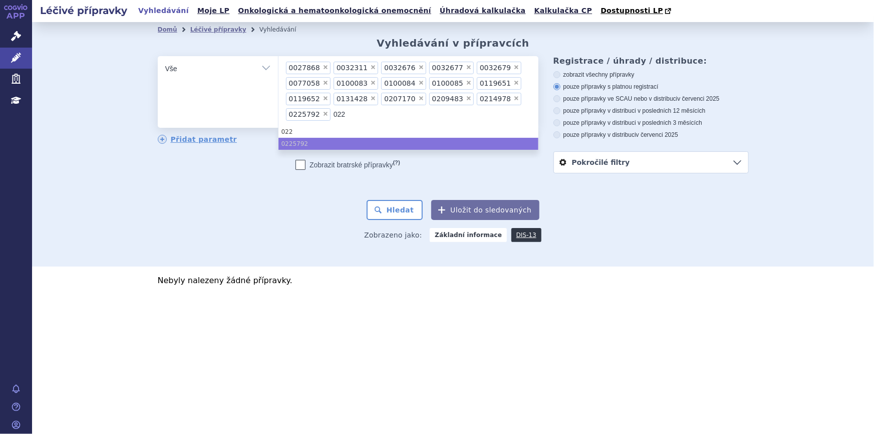
type input "0229"
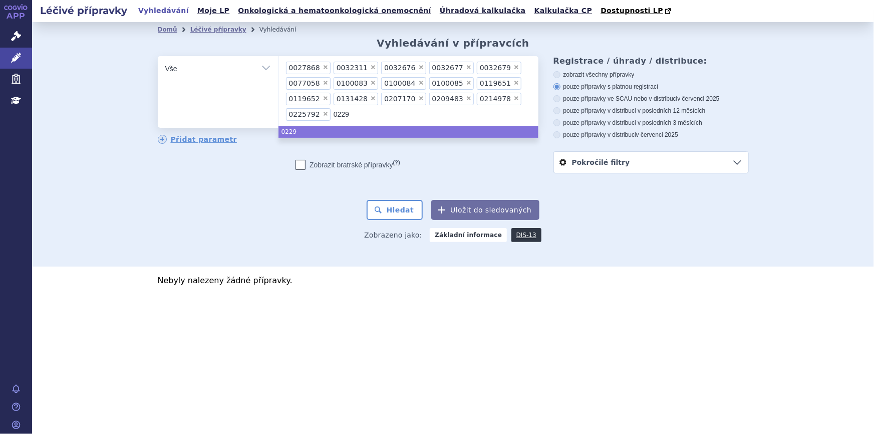
type input "02296"
type input "022965"
type input "0229653"
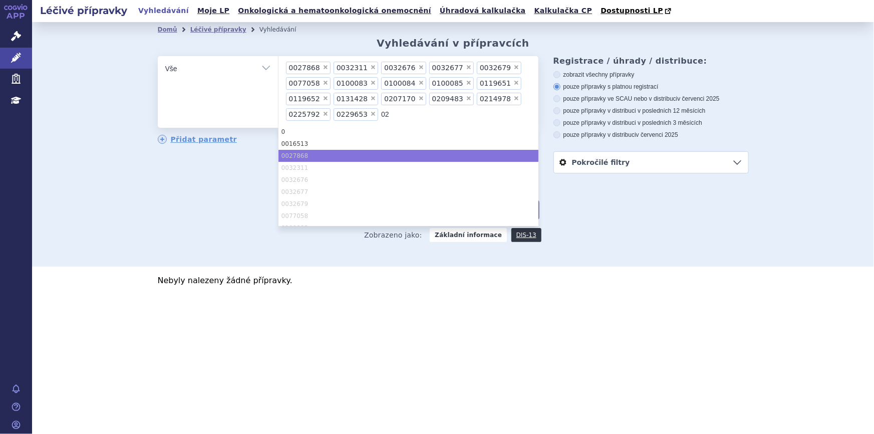
type input "023"
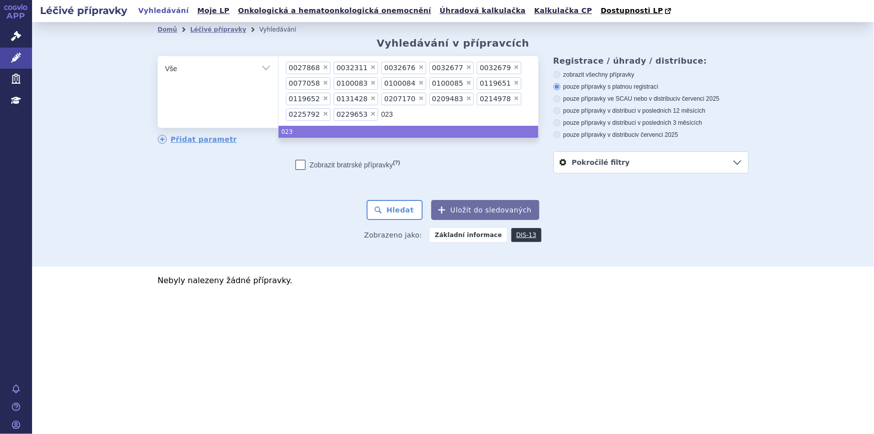
type input "0231"
type input "023188"
type input "0231888"
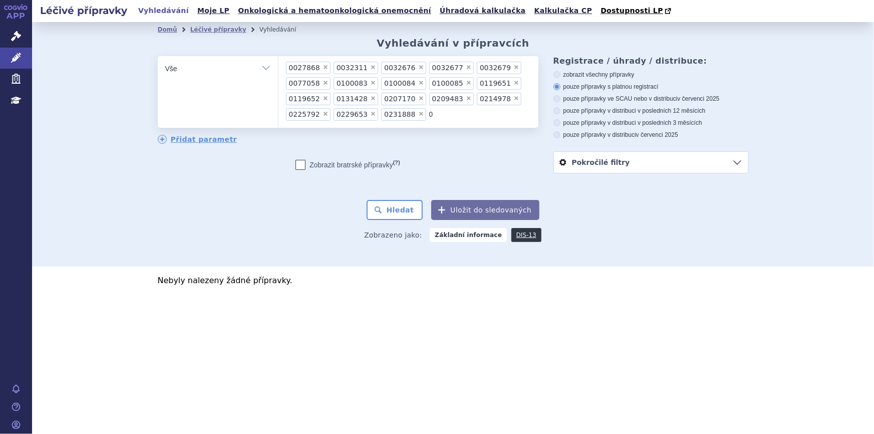
type input "05"
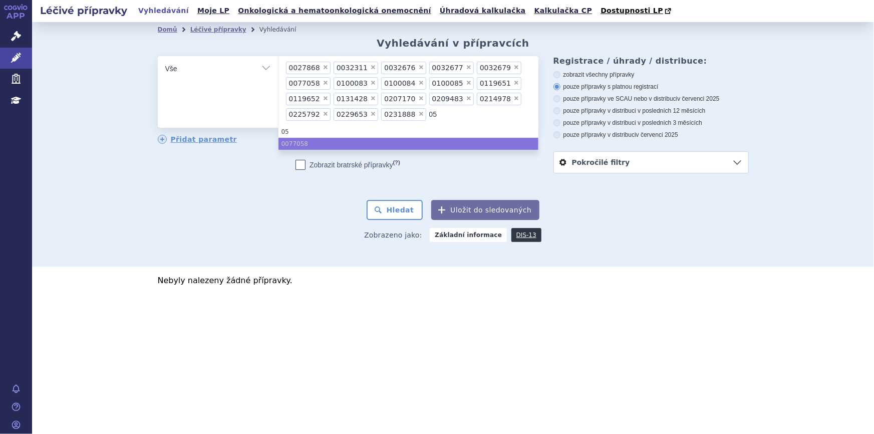
type input "050"
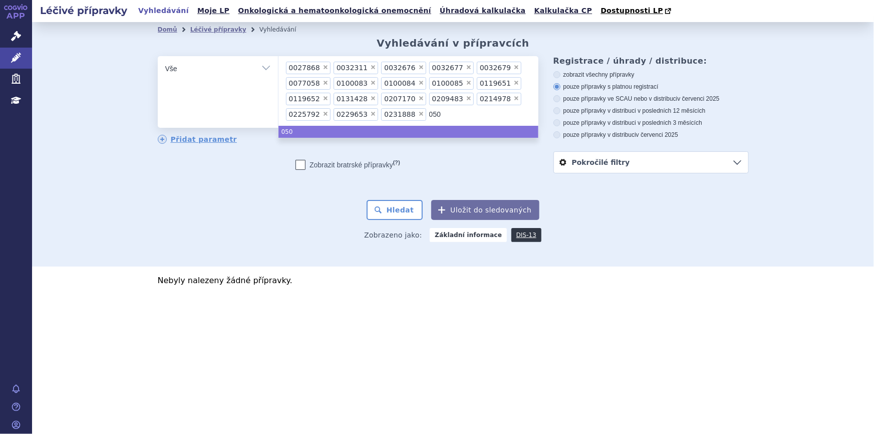
type input "0500"
type input "05006"
type input "050065"
type input "0500653"
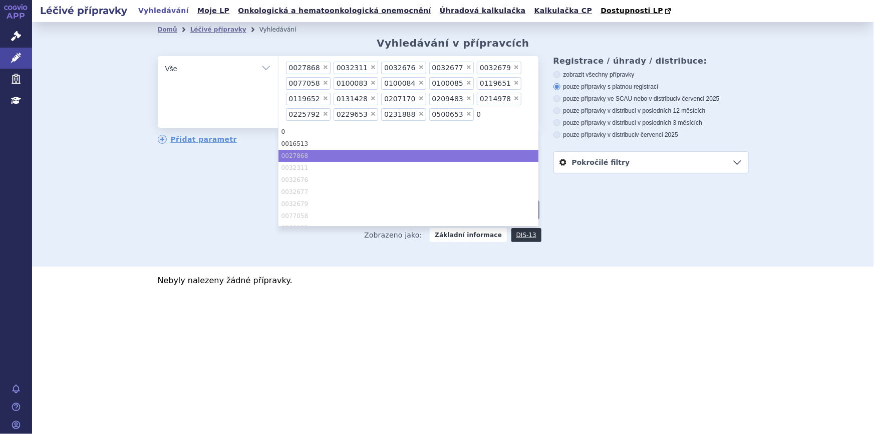
type input "05"
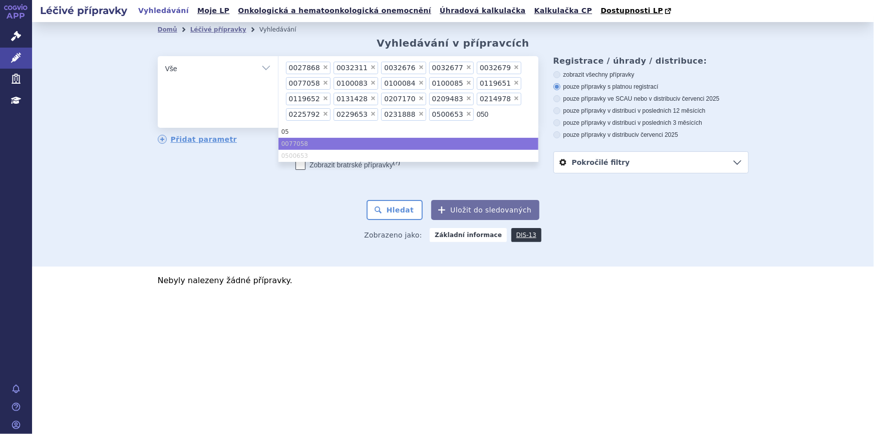
type input "0500"
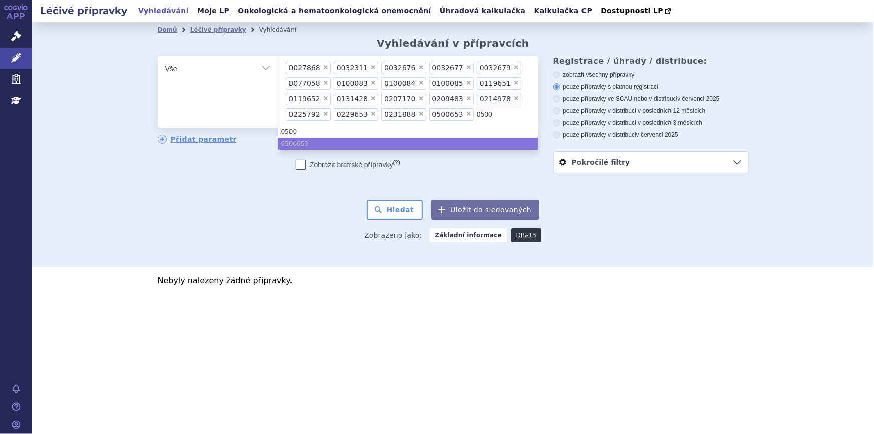
type input "05006"
type input "0500656"
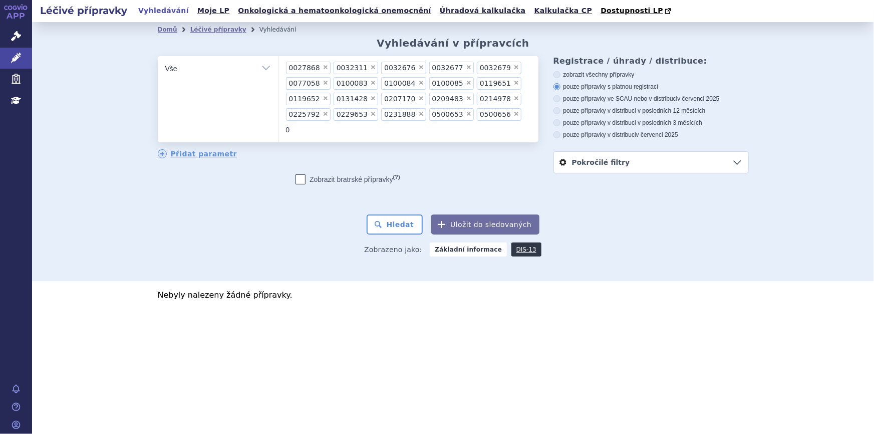
type input "00"
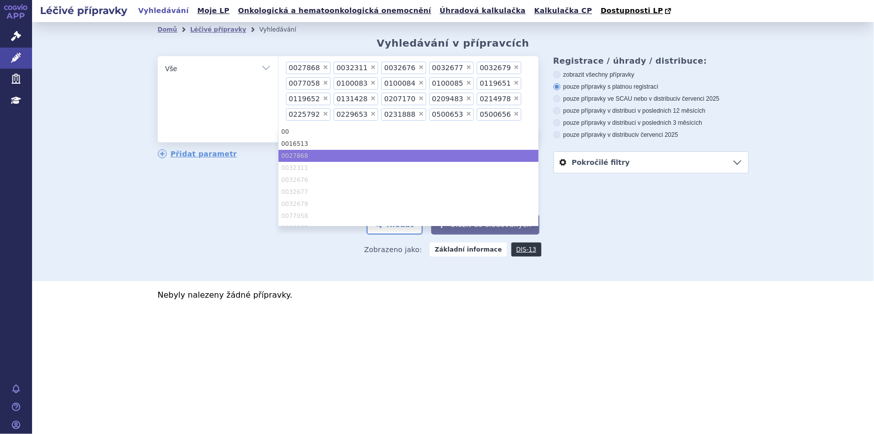
type input "002"
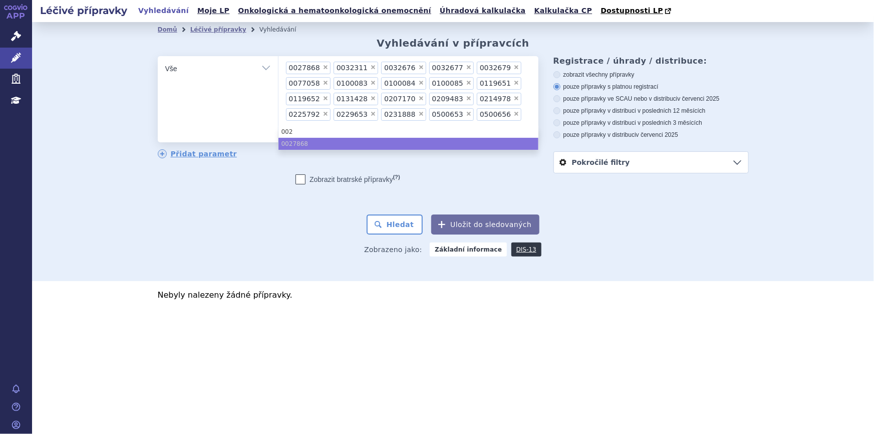
type input "00278"
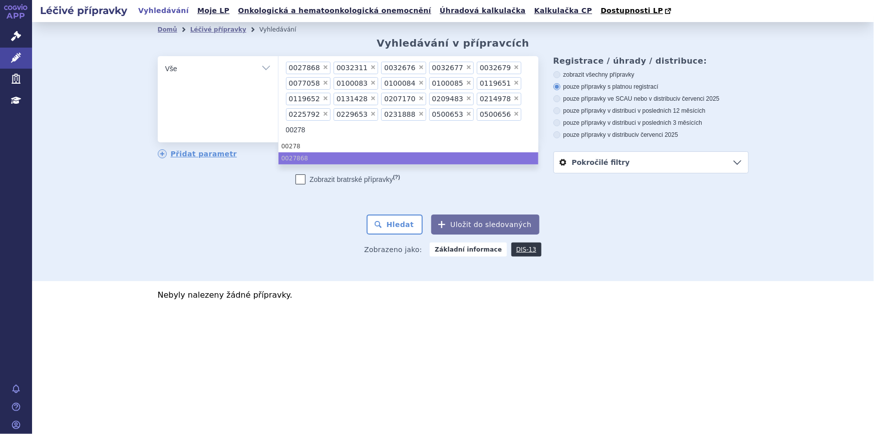
type input "002786"
type input "0027868"
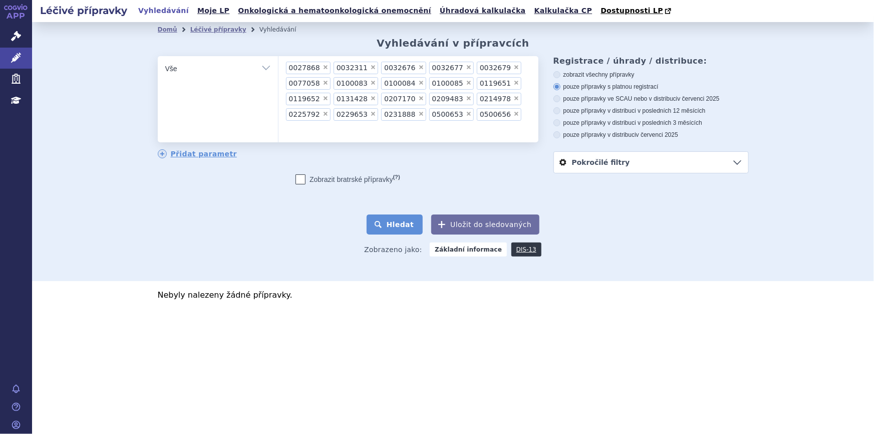
click at [389, 228] on button "Hledat" at bounding box center [395, 224] width 57 height 20
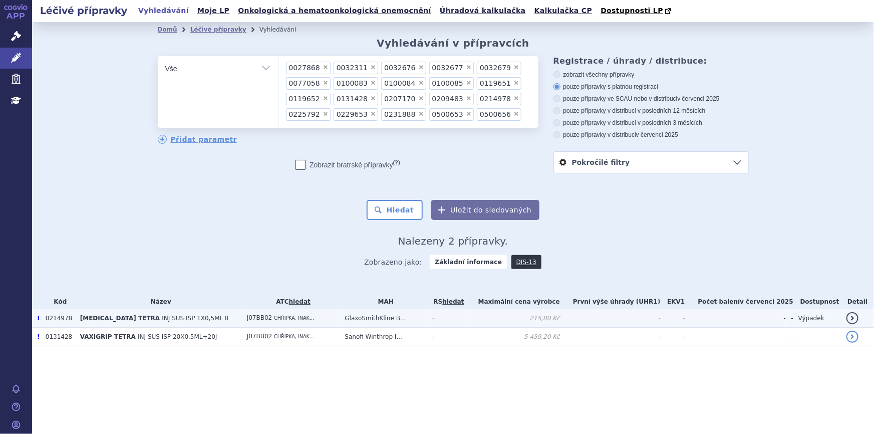
click at [303, 318] on td "J07BB02 CHŘIPKA, INAK..." at bounding box center [291, 318] width 98 height 19
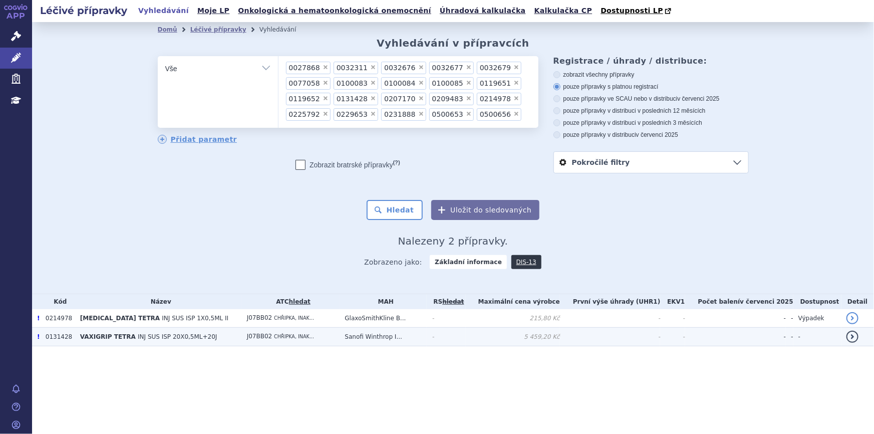
drag, startPoint x: 284, startPoint y: 331, endPoint x: 211, endPoint y: 141, distance: 203.8
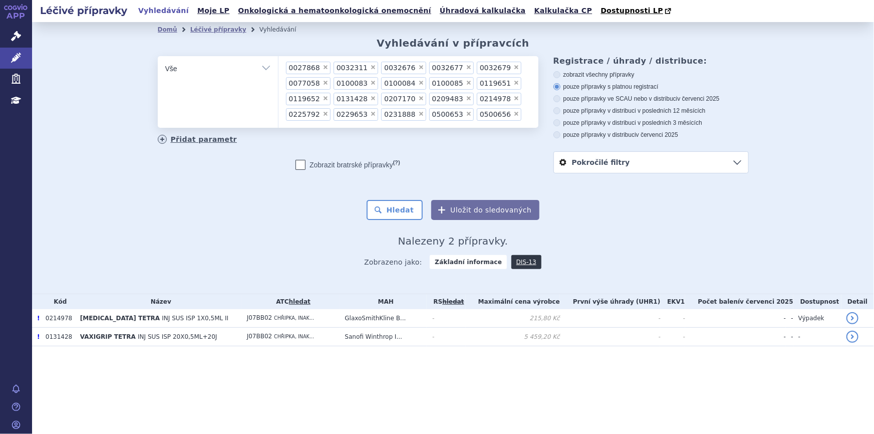
click at [284, 334] on span "CHŘIPKA, INAK..." at bounding box center [294, 337] width 40 height 6
click at [525, 117] on input "0027868 0032311 0032676 0032677 0032679 0077058 0100083 0100084 0100085 0119651…" at bounding box center [528, 114] width 6 height 13
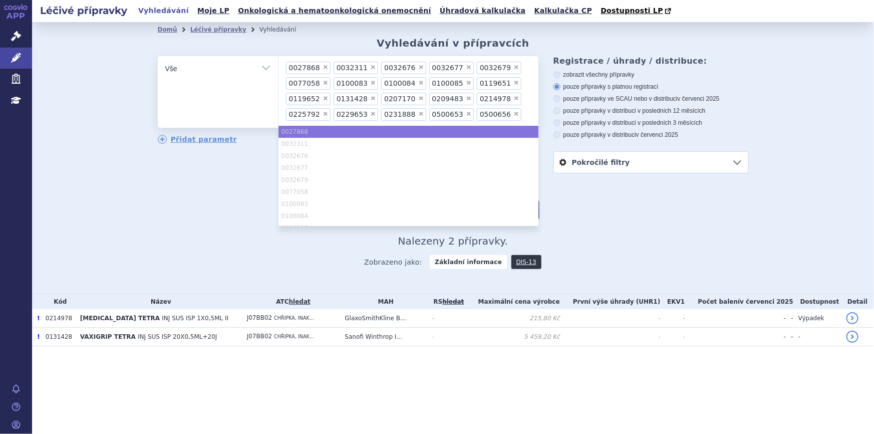
type input "0500656"
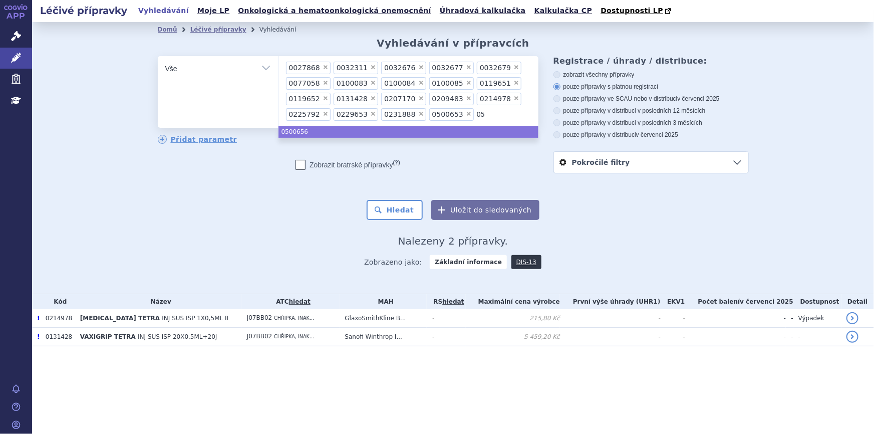
type input "0"
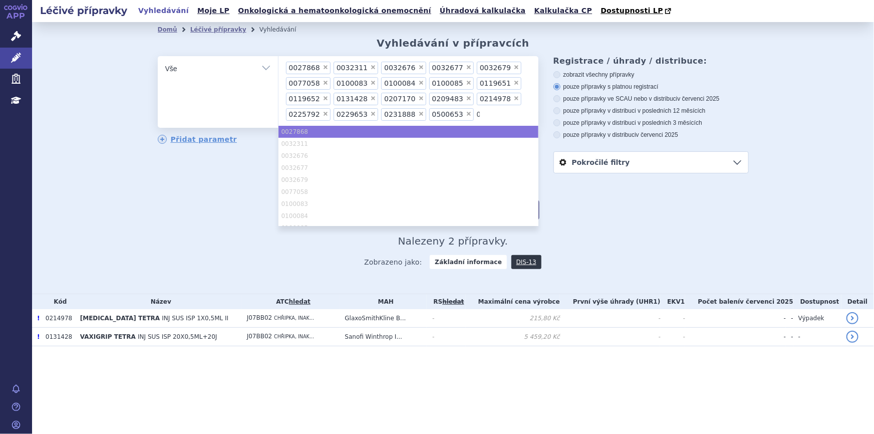
type input "0"
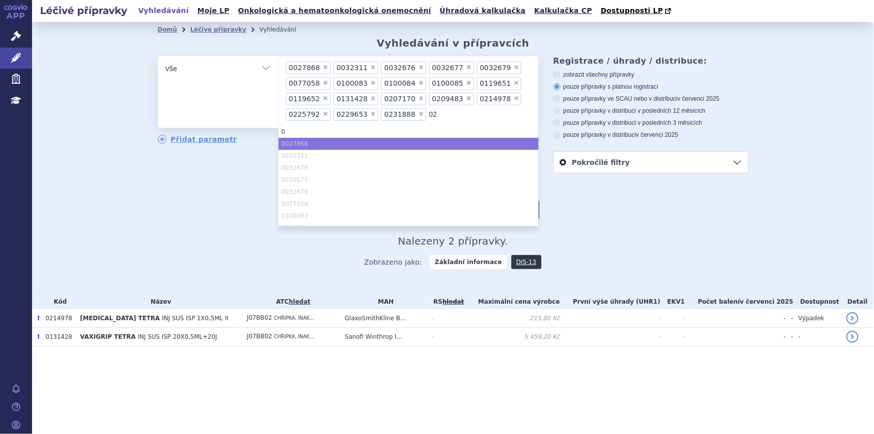
type input "0"
type input "02"
type input "0"
type input "02"
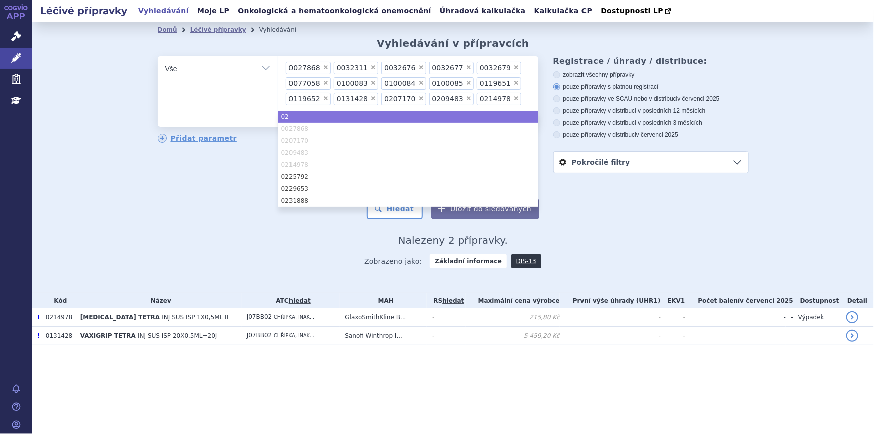
type input "0"
type input "021"
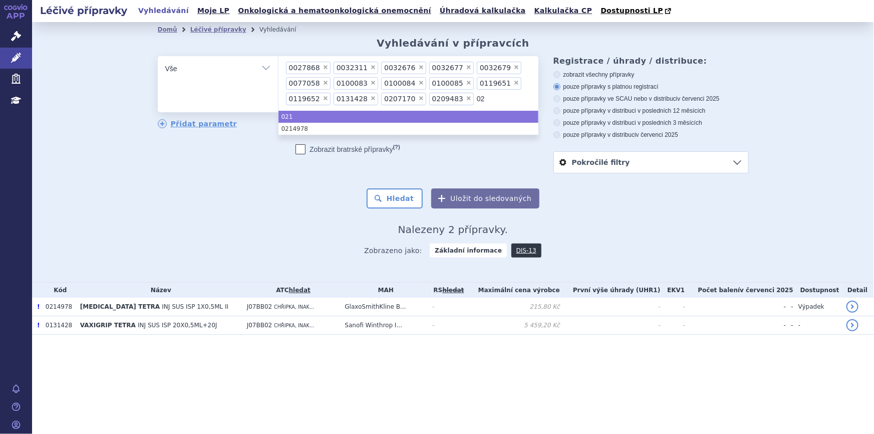
type input "0"
type input "0209"
type input "0"
type input "0207"
type input "0"
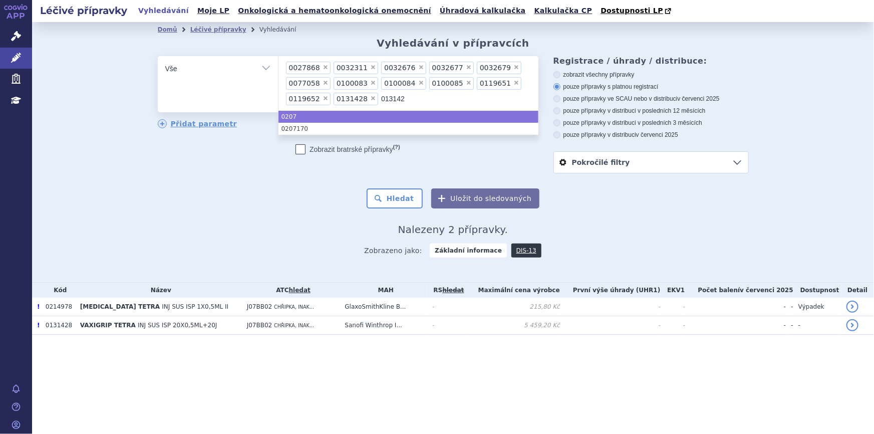
type input "01314"
type input "0"
type input "01196"
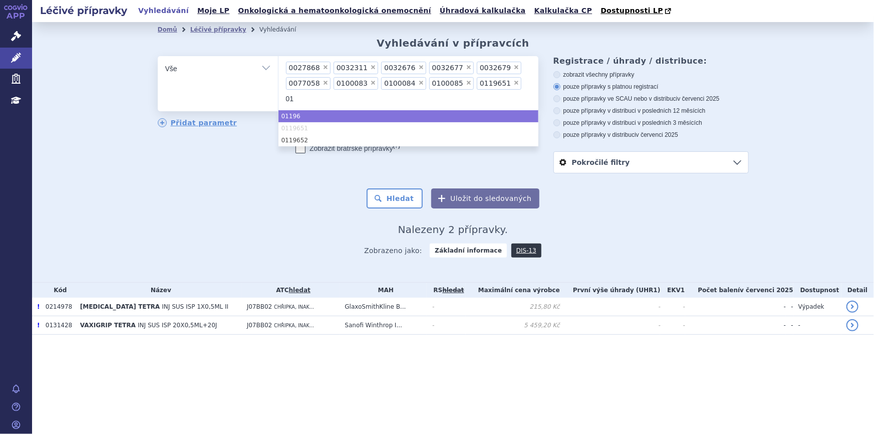
type input "0"
type input "011965"
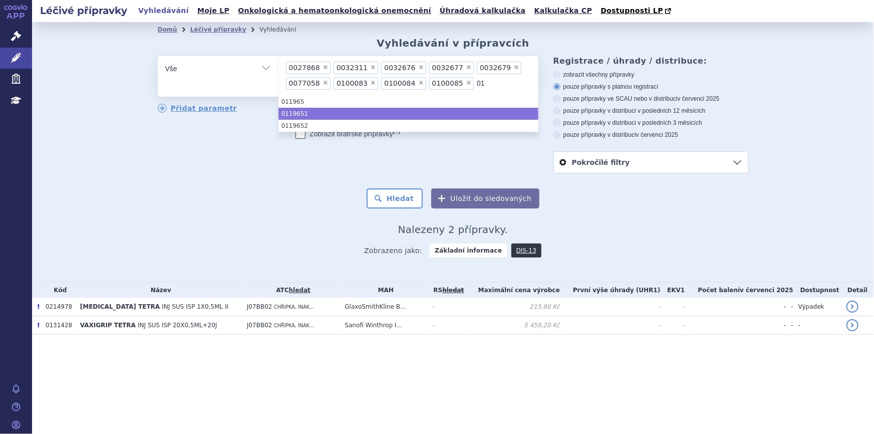
type input "0"
type input "010008"
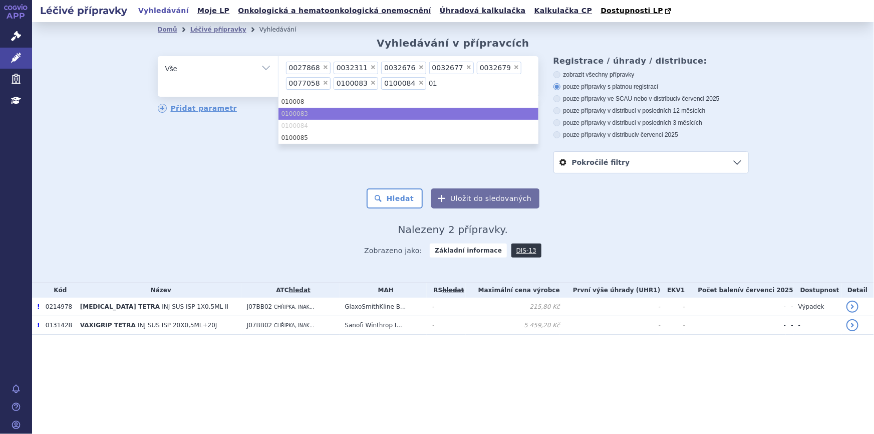
type input "0"
type input "010008"
type input "0"
type input "0100083"
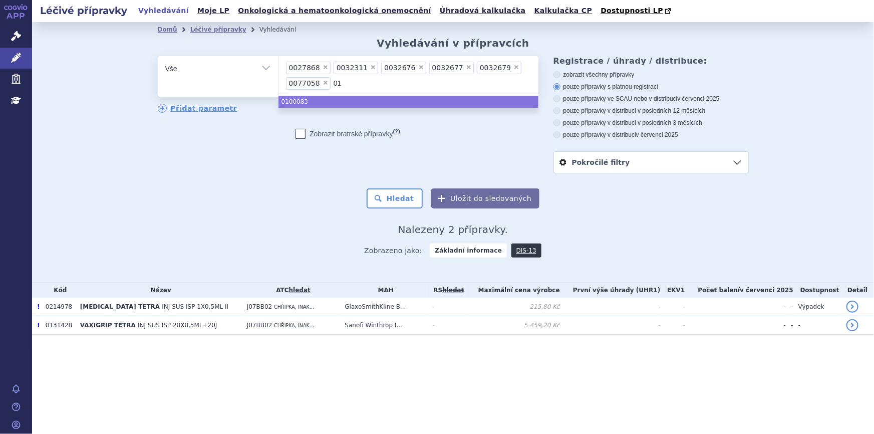
type input "0"
type input "0077058"
type input "0"
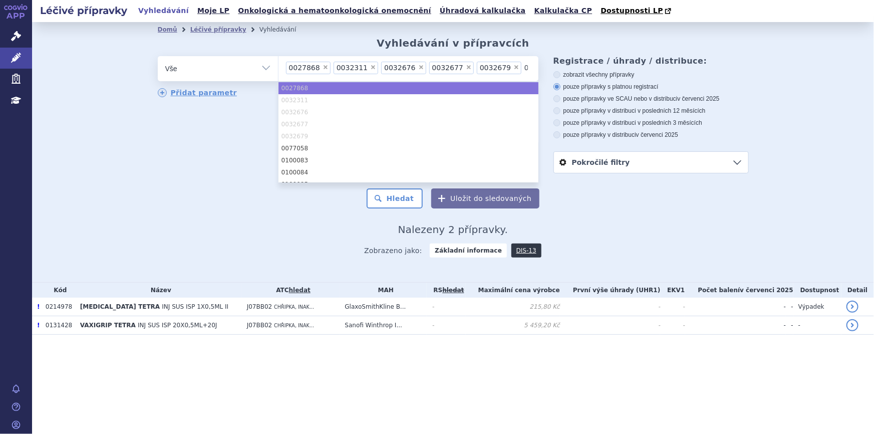
type input "0"
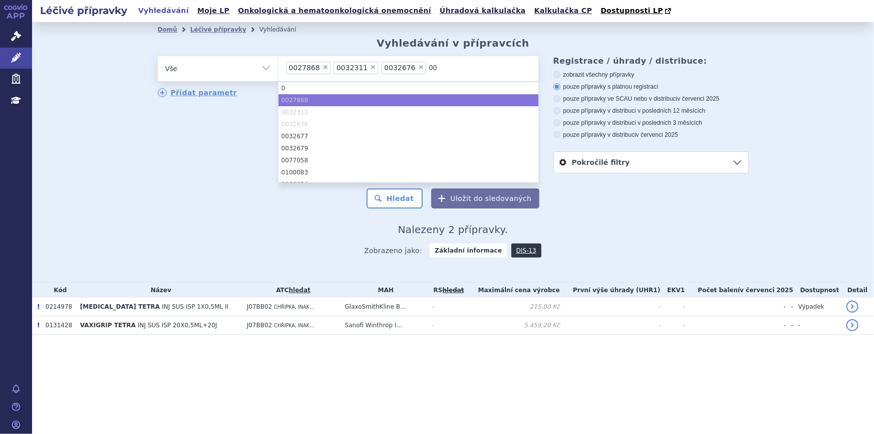
type input "0"
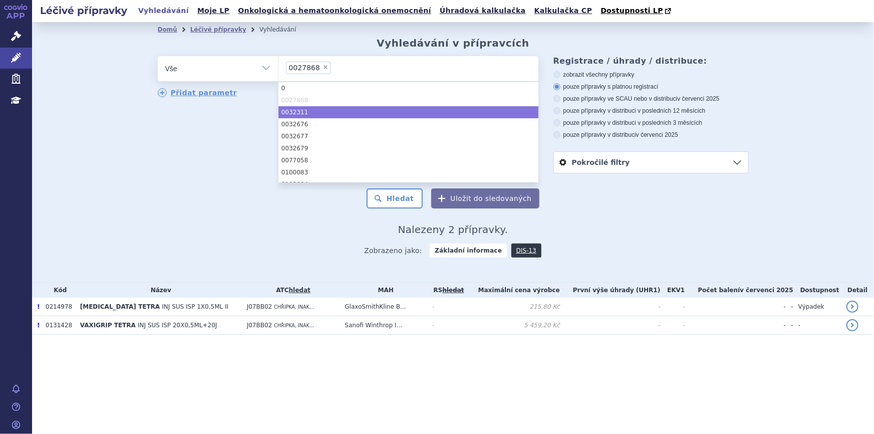
select select
type input "00"
type input "0"
type input "00"
type input "002"
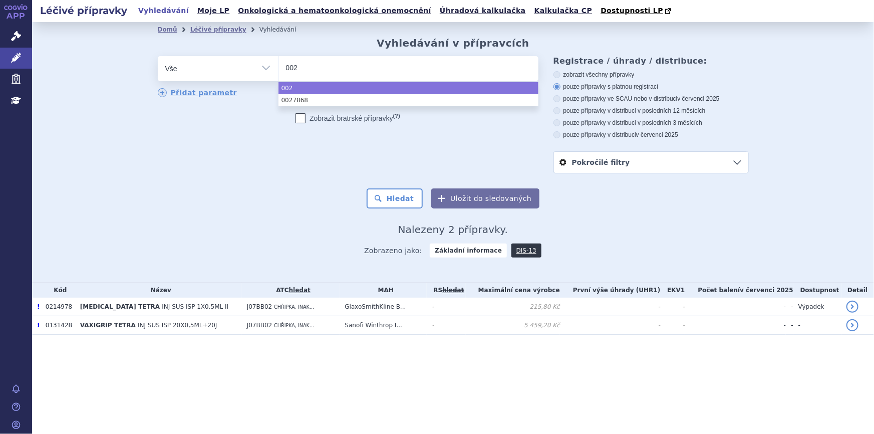
type input "0027"
type input "00278"
type input "002786"
type input "0027868"
select select "0027868"
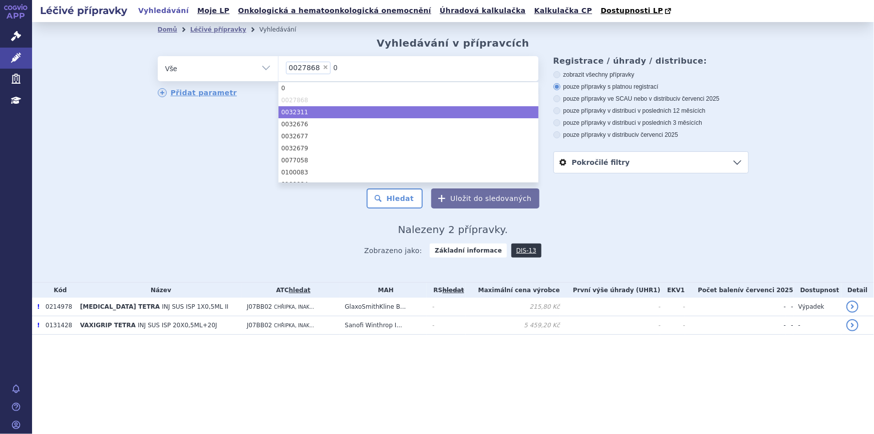
type input "01"
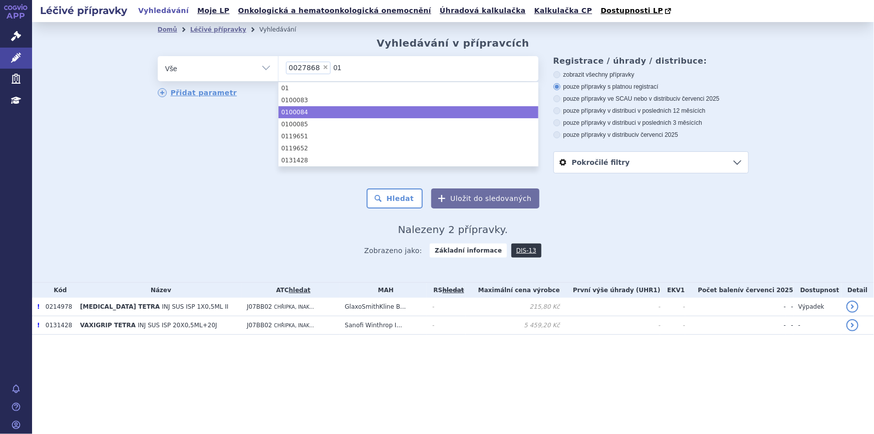
type input "010"
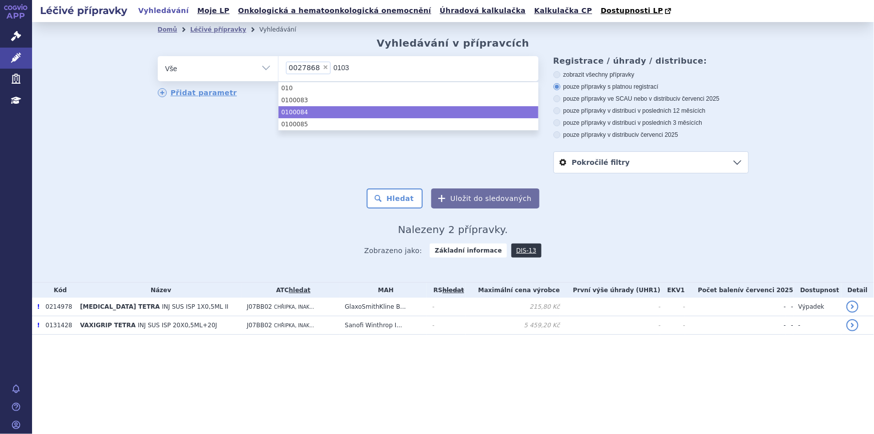
type input "01030"
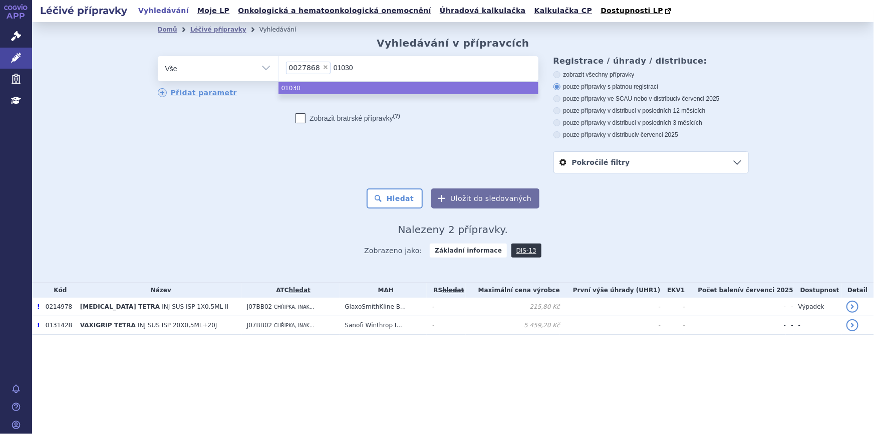
type input "010307"
type input "0103073"
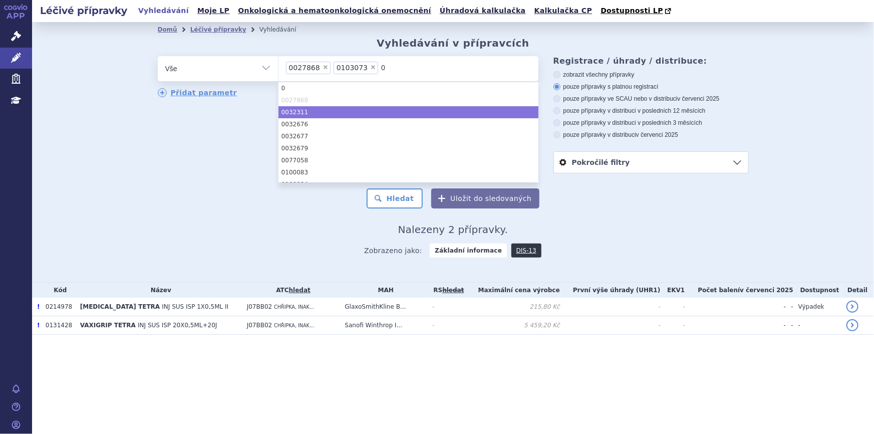
type input "00"
type input "002"
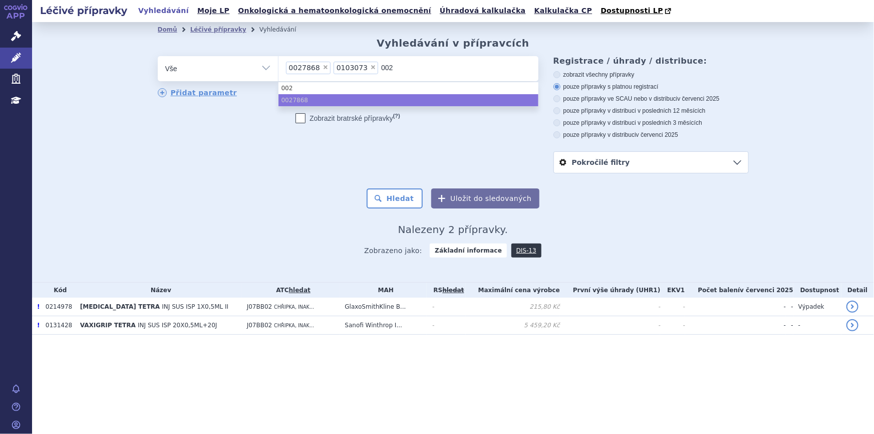
type input "0027"
type input "00278"
type input "0027868"
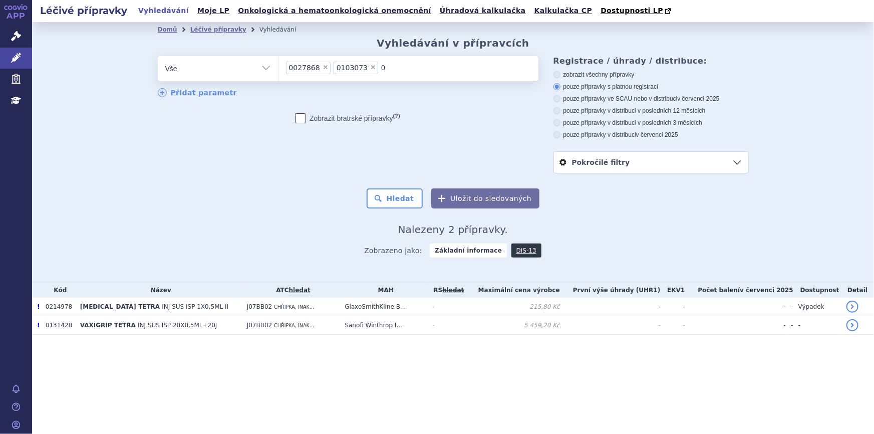
type input "00"
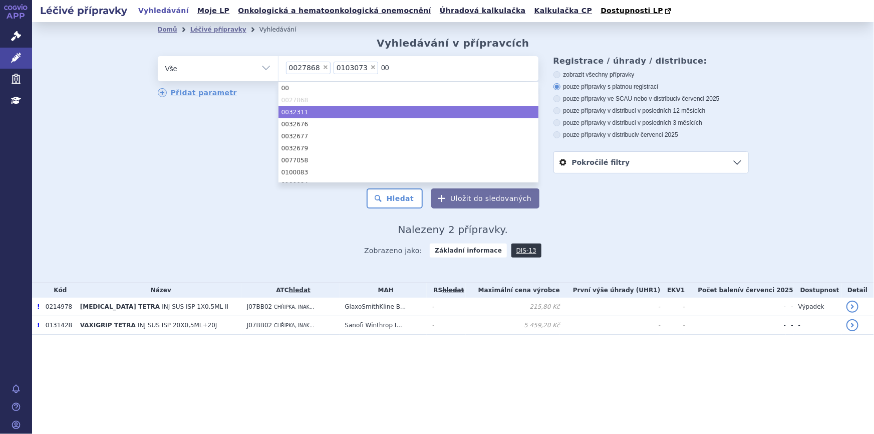
type input "0"
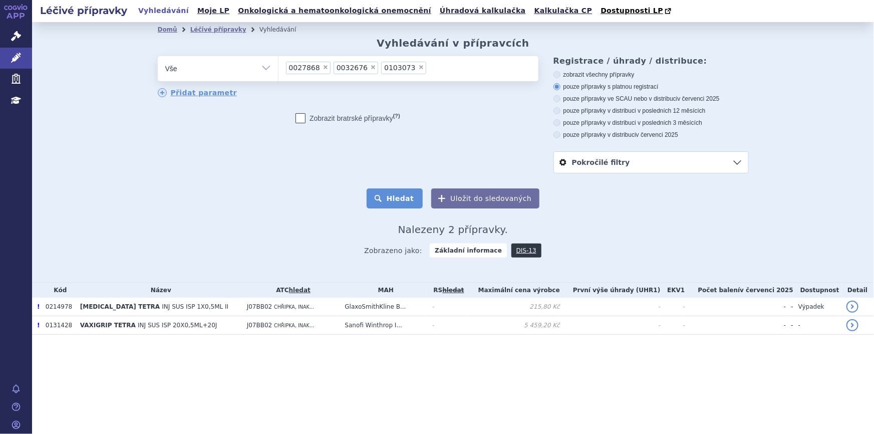
click at [393, 203] on button "Hledat" at bounding box center [395, 198] width 57 height 20
